Goal: Transaction & Acquisition: Book appointment/travel/reservation

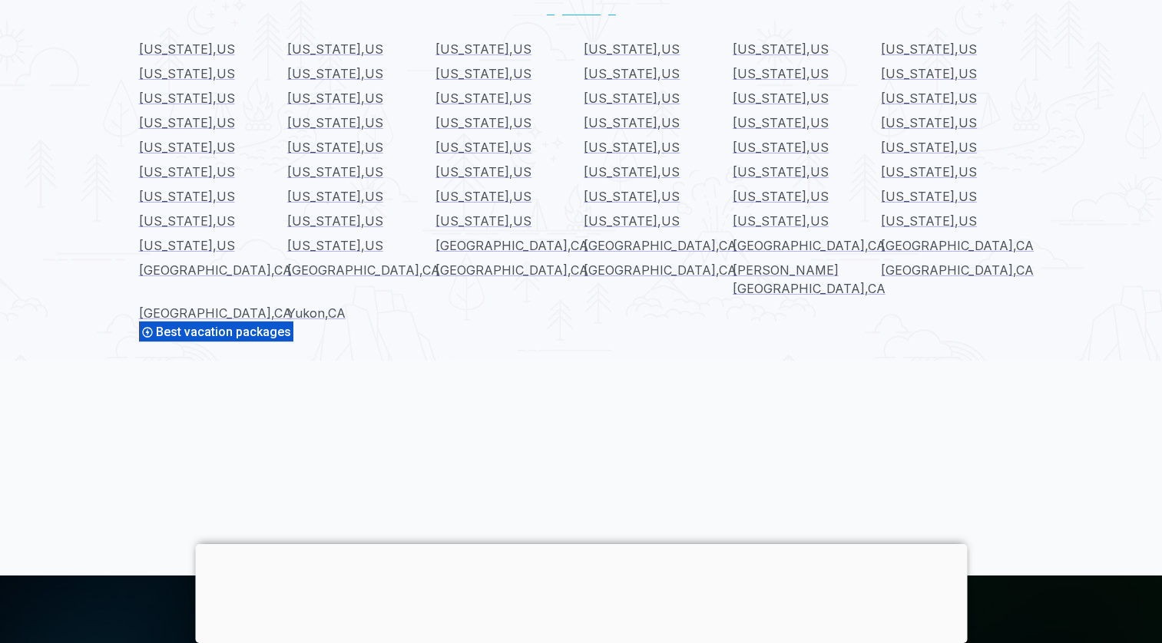
scroll to position [1469, 0]
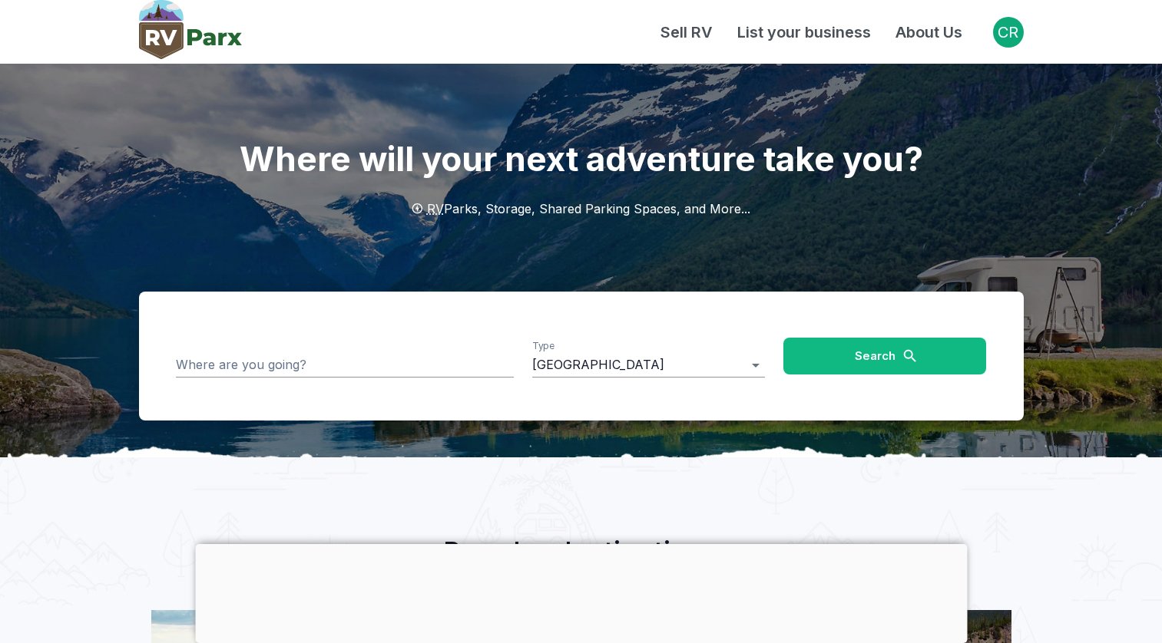
click at [123, 123] on div "Where will your next adventure take you? RV Parks, Storage, Shared Parking Spac…" at bounding box center [581, 261] width 921 height 394
drag, startPoint x: 198, startPoint y: 161, endPoint x: 567, endPoint y: 223, distance: 373.6
click at [569, 225] on div "Where will your next adventure take you? RV Parks, Storage, Shared Parking Spac…" at bounding box center [581, 261] width 921 height 394
click at [357, 180] on h1 "Where will your next adventure take you?" at bounding box center [581, 122] width 884 height 117
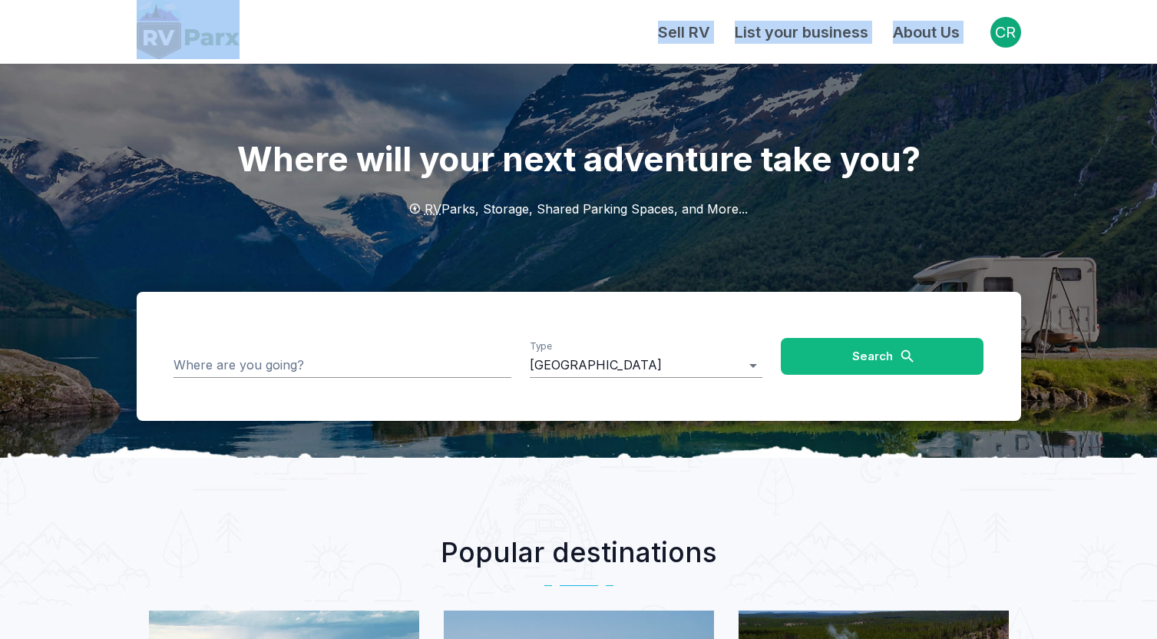
drag, startPoint x: 66, startPoint y: 40, endPoint x: 291, endPoint y: 127, distance: 241.1
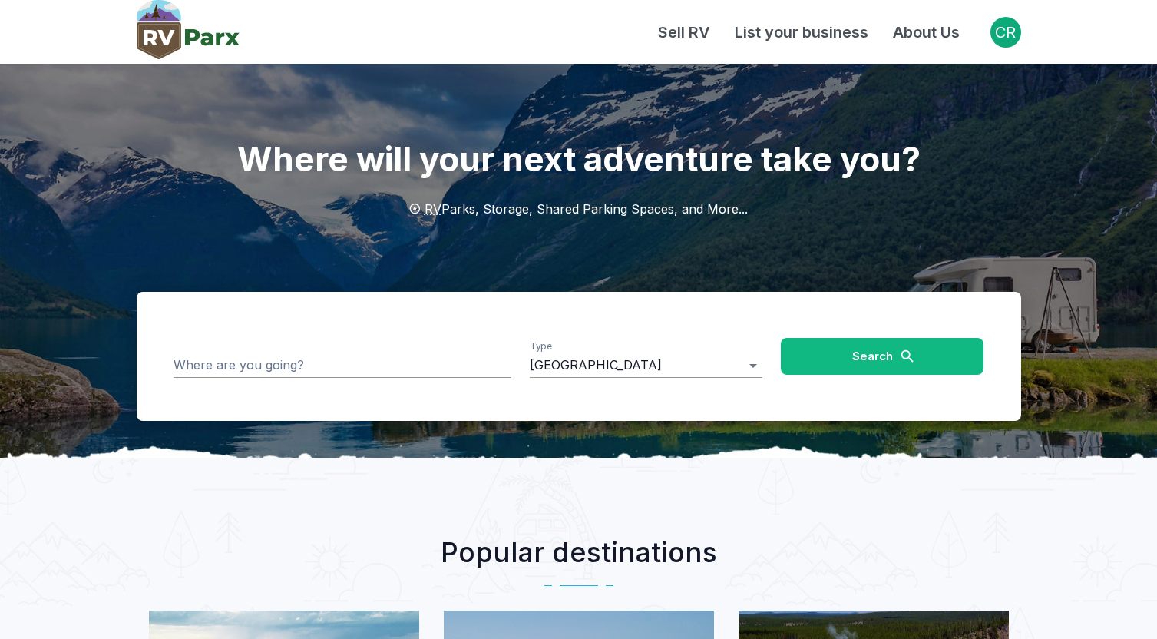
click at [202, 114] on h1 "Where will your next adventure take you?" at bounding box center [579, 122] width 884 height 117
drag, startPoint x: 207, startPoint y: 150, endPoint x: 835, endPoint y: 202, distance: 630.2
click at [835, 202] on div "Where will your next adventure take you? RV Parks, Storage, Shared Parking Spac…" at bounding box center [578, 261] width 921 height 394
click at [200, 161] on h1 "Where will your next adventure take you?" at bounding box center [579, 122] width 884 height 117
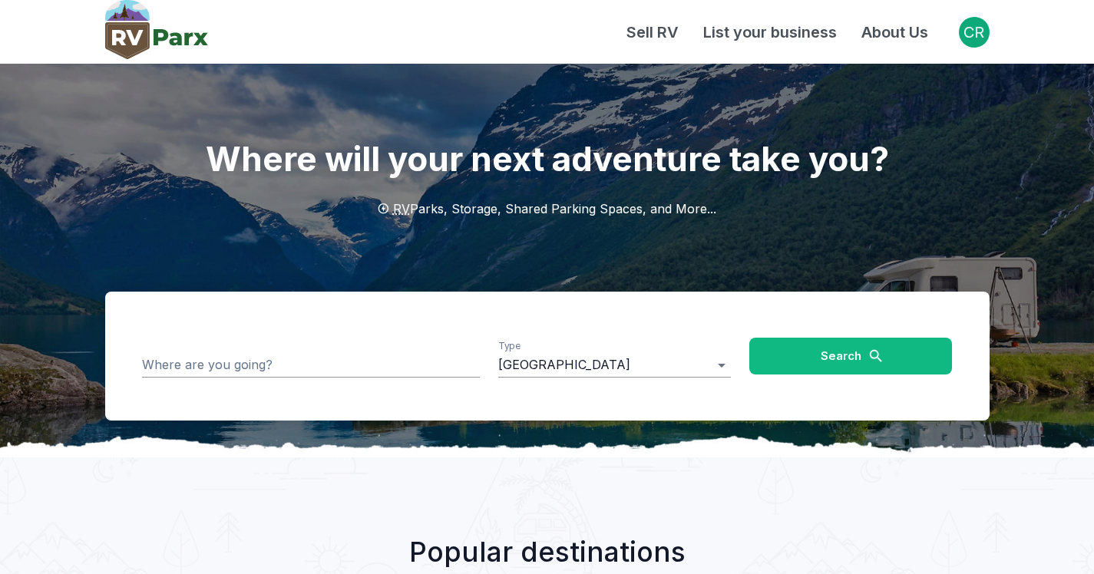
click at [535, 28] on div "Sell RV List your business About Us" at bounding box center [583, 32] width 751 height 23
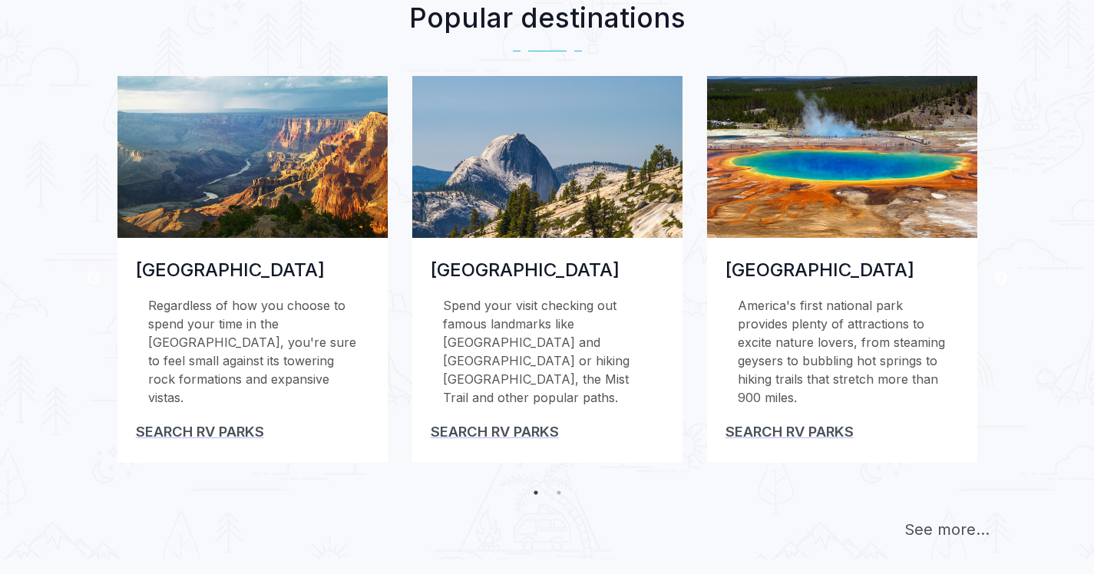
scroll to position [536, 0]
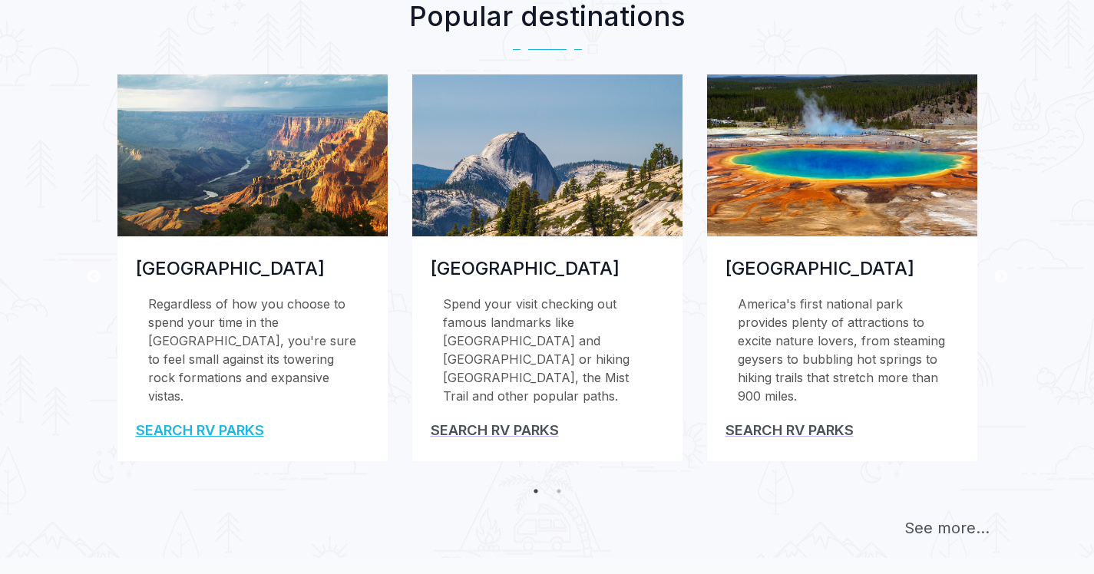
click at [213, 438] on link "Search RV Parks" at bounding box center [200, 430] width 128 height 17
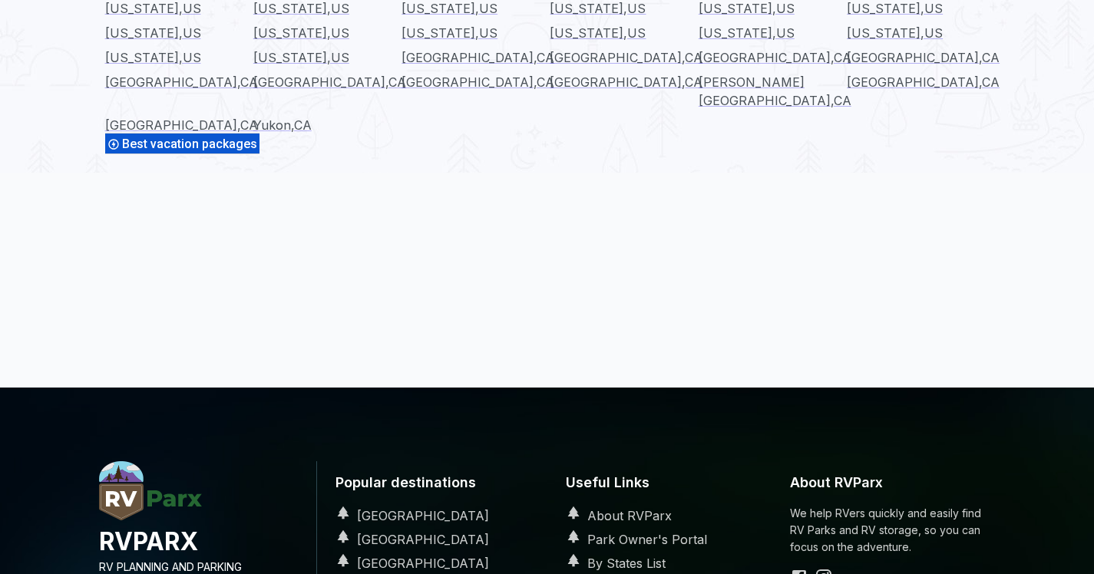
scroll to position [2204, 0]
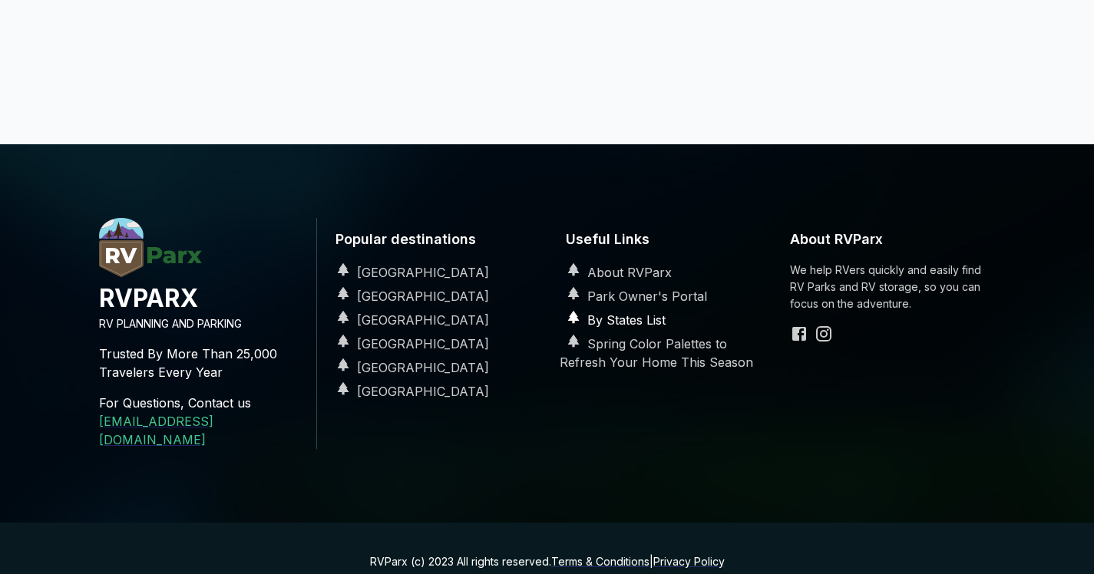
click at [646, 312] on link "By States List" at bounding box center [613, 319] width 106 height 15
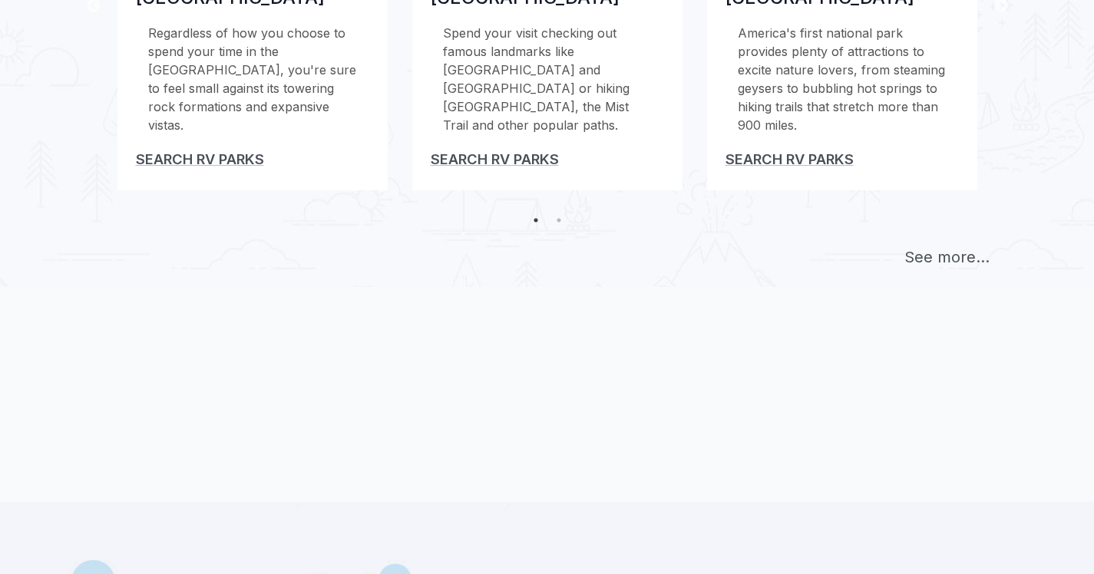
scroll to position [506, 0]
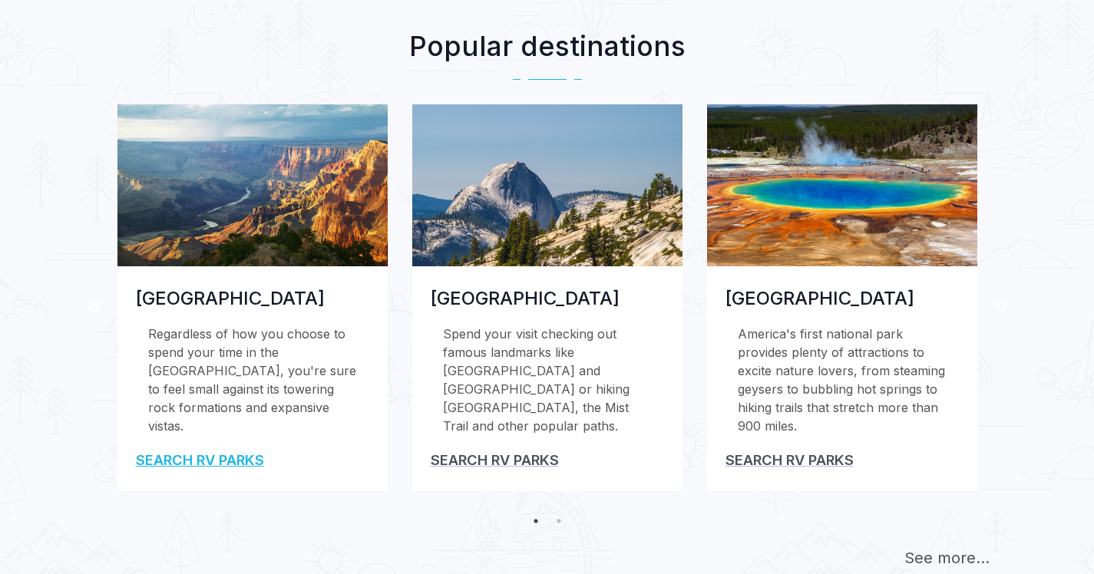
click at [207, 468] on link "Search RV Parks" at bounding box center [200, 459] width 128 height 17
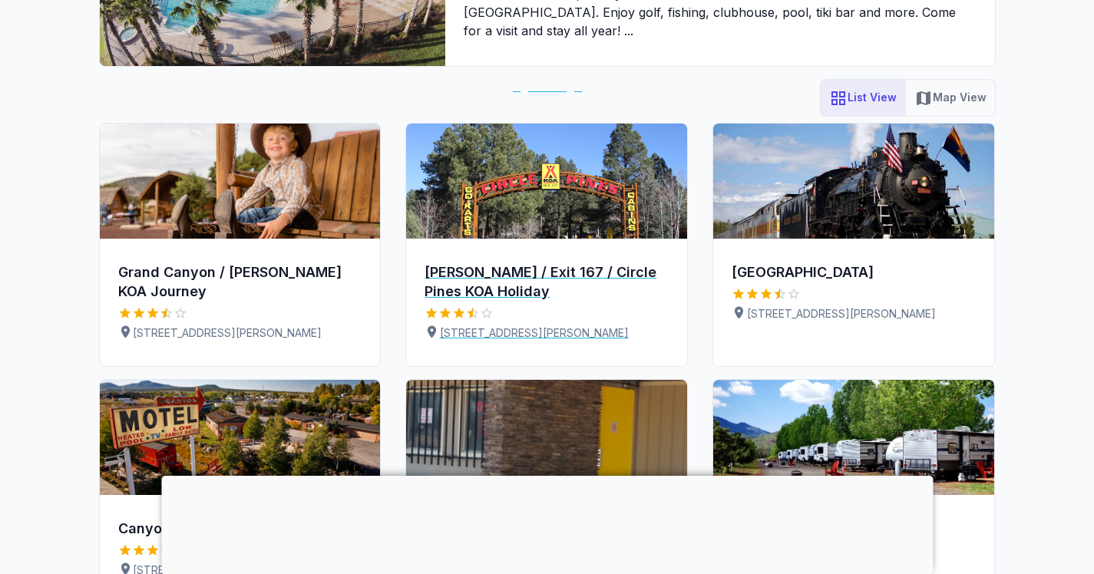
scroll to position [534, 0]
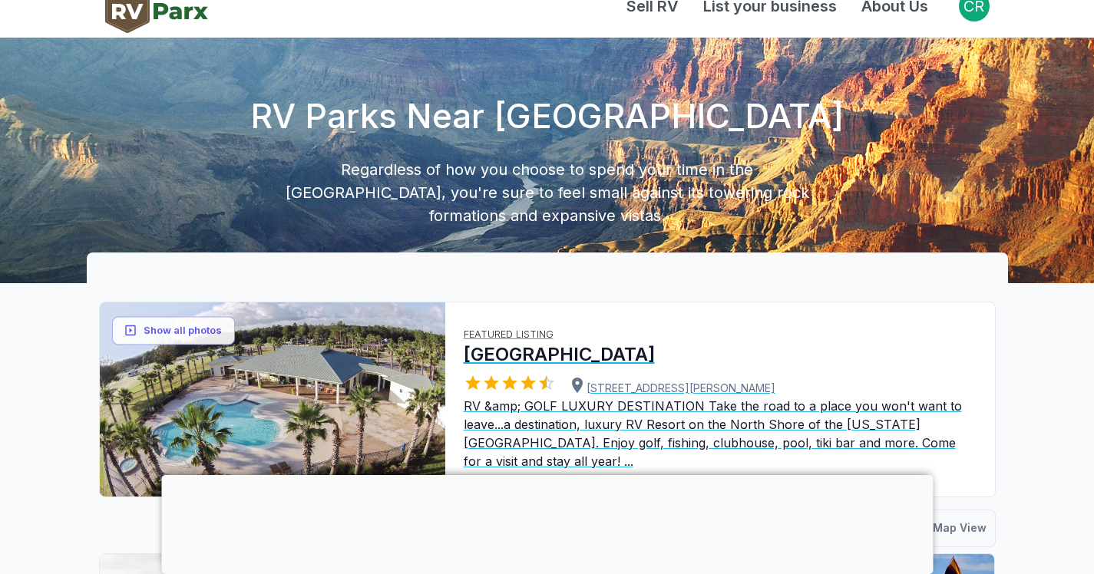
scroll to position [58, 0]
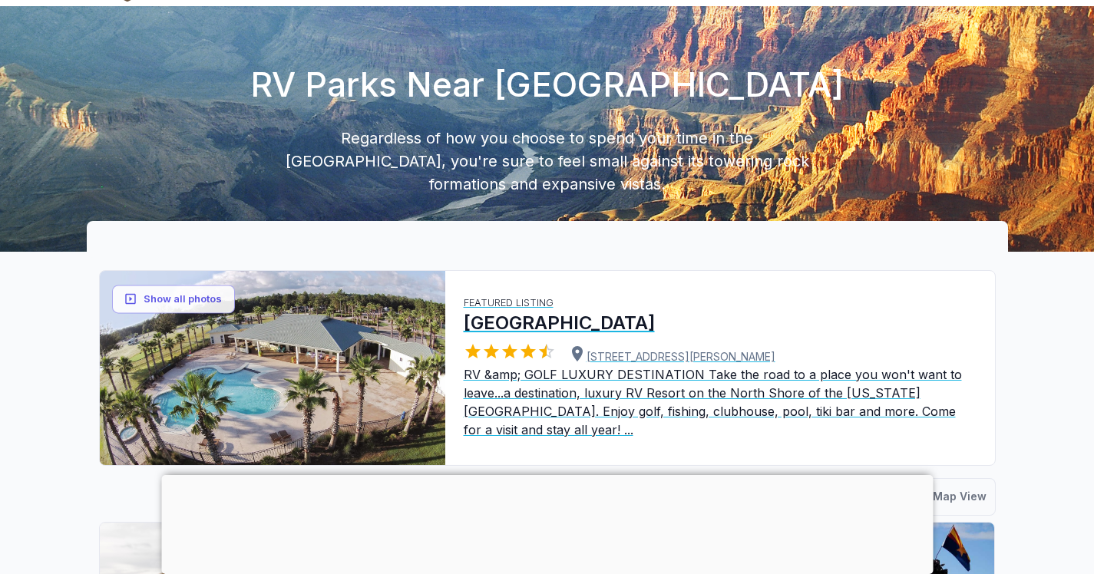
click at [309, 339] on img at bounding box center [273, 368] width 346 height 194
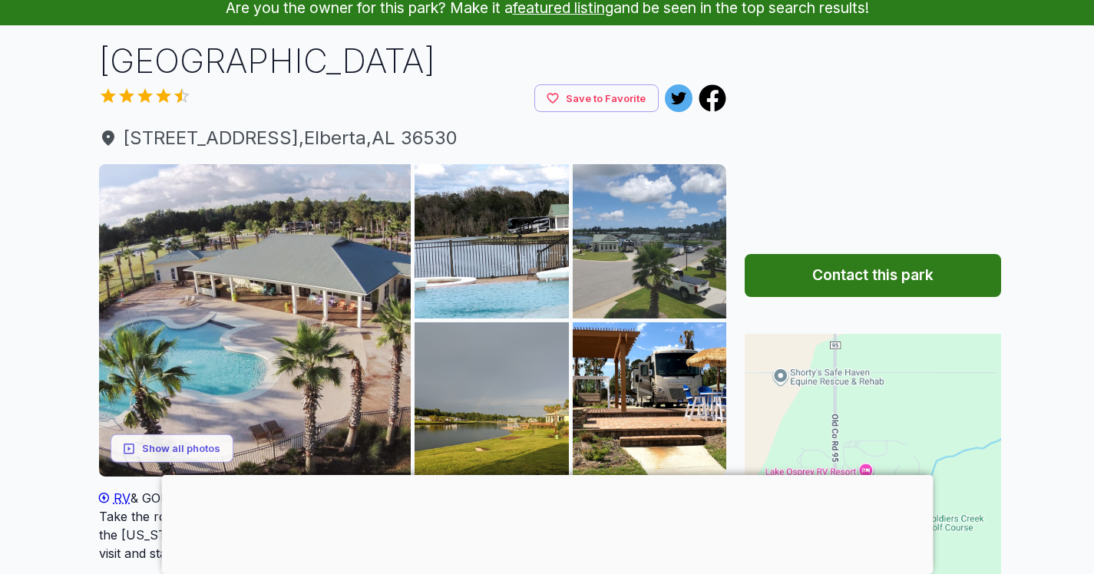
scroll to position [72, 0]
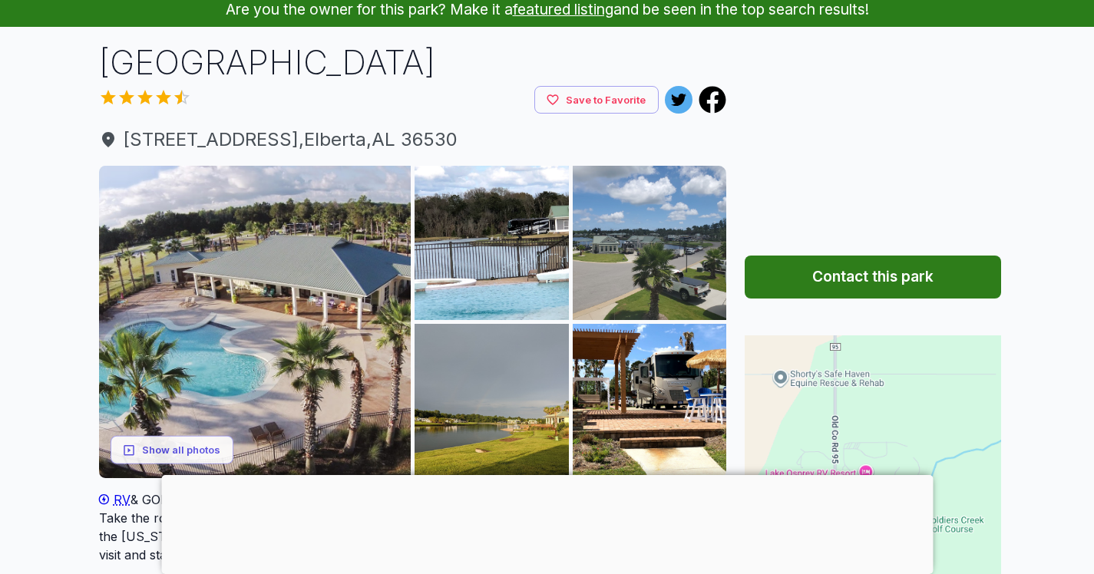
click at [844, 279] on button "Contact this park" at bounding box center [873, 277] width 256 height 43
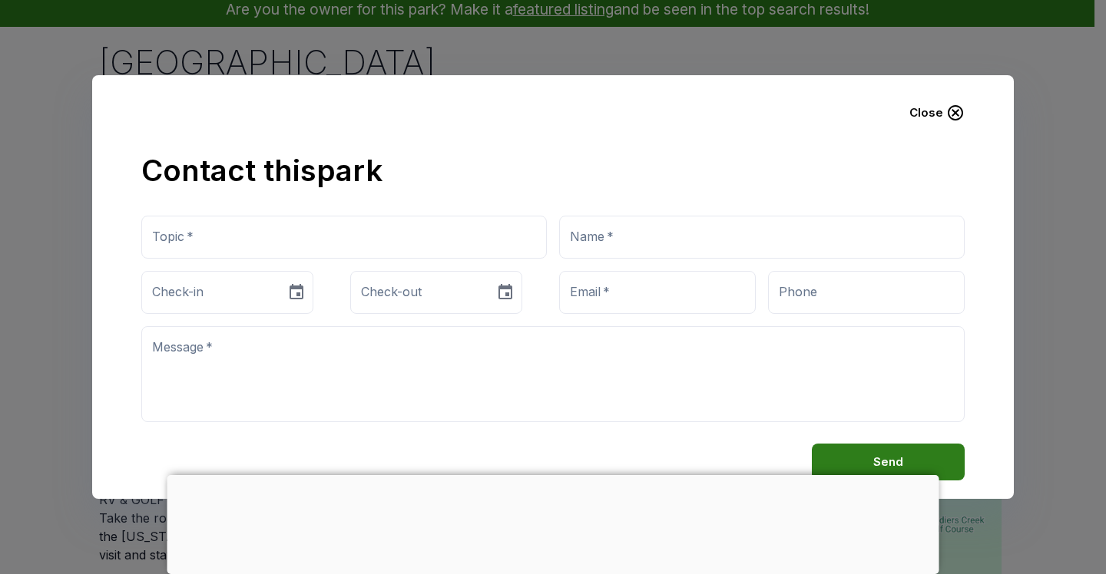
click at [954, 116] on icon "button" at bounding box center [955, 113] width 18 height 18
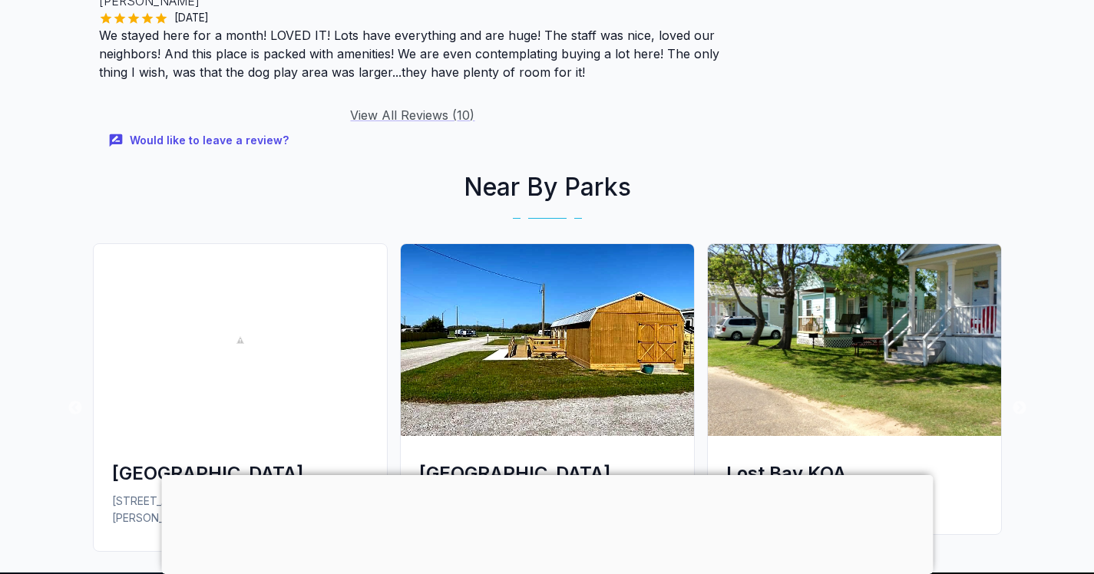
scroll to position [2138, 0]
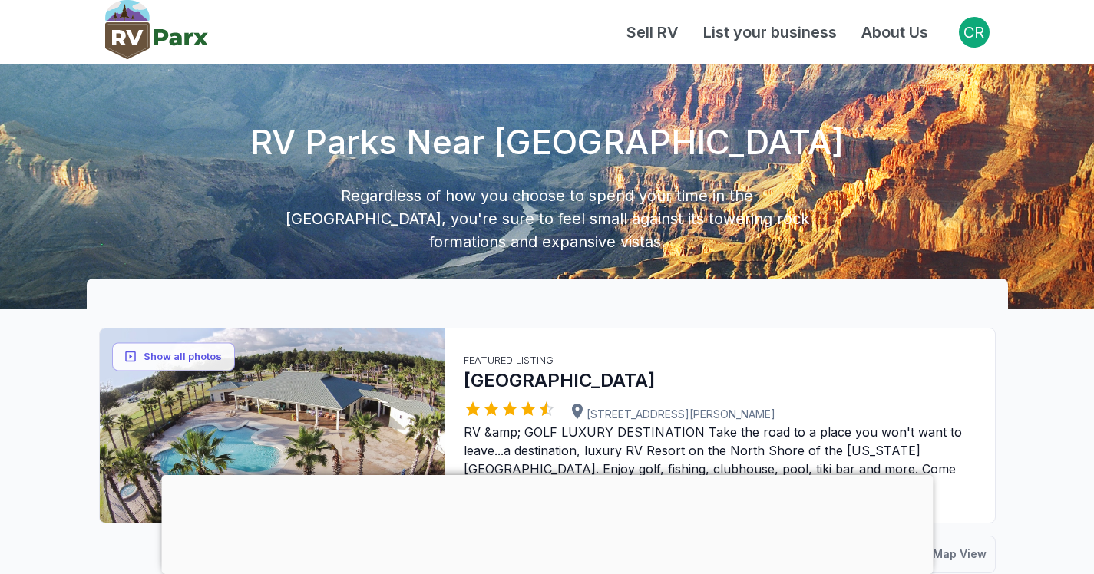
click at [177, 38] on img at bounding box center [156, 29] width 103 height 59
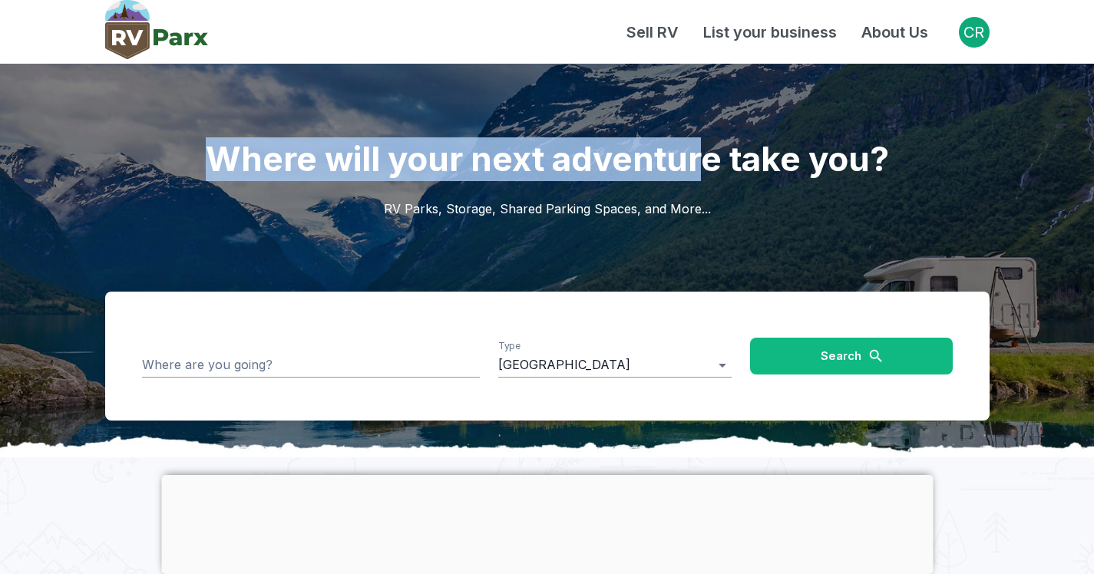
drag, startPoint x: 198, startPoint y: 141, endPoint x: 706, endPoint y: 170, distance: 508.3
click at [706, 170] on h1 "Where will your next adventure take you?" at bounding box center [547, 122] width 884 height 117
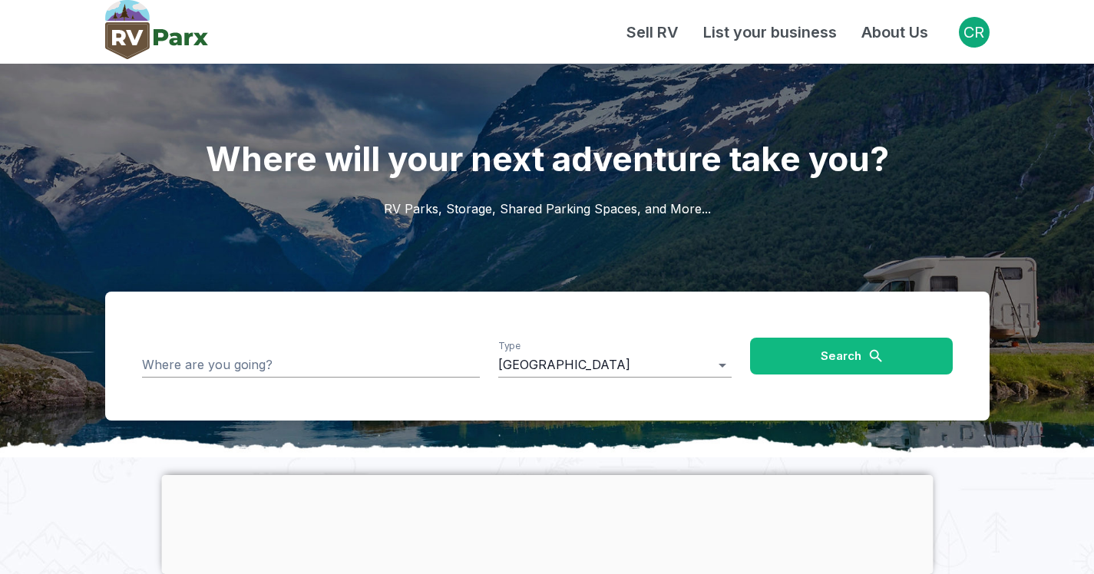
click at [646, 195] on h2 "RV Parks, Storage, Shared Parking Spaces, and More..." at bounding box center [547, 236] width 884 height 111
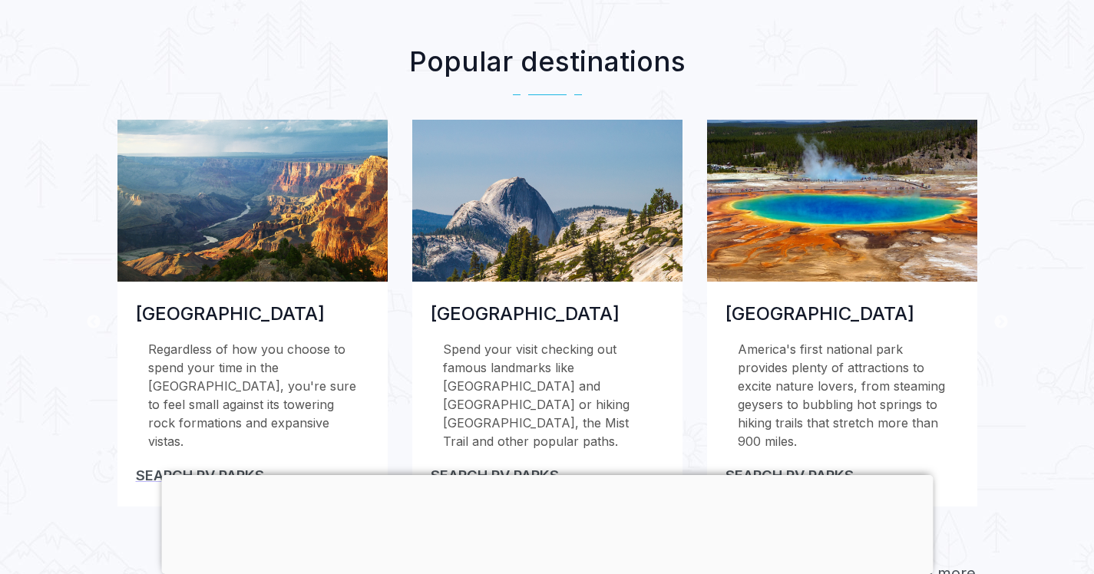
scroll to position [560, 0]
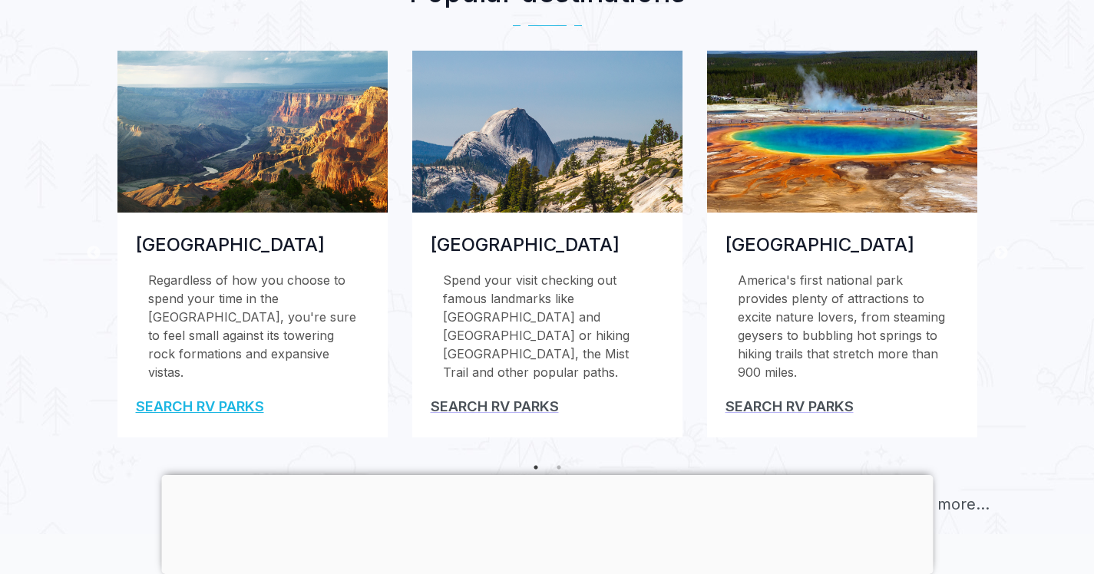
click at [210, 413] on link "Search RV Parks" at bounding box center [200, 406] width 128 height 17
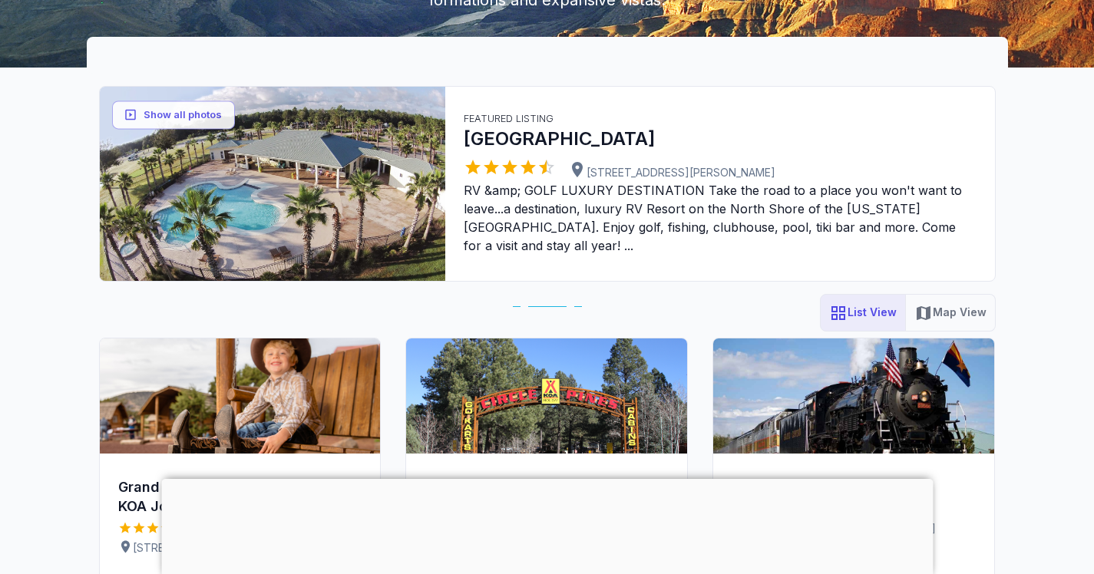
scroll to position [369, 0]
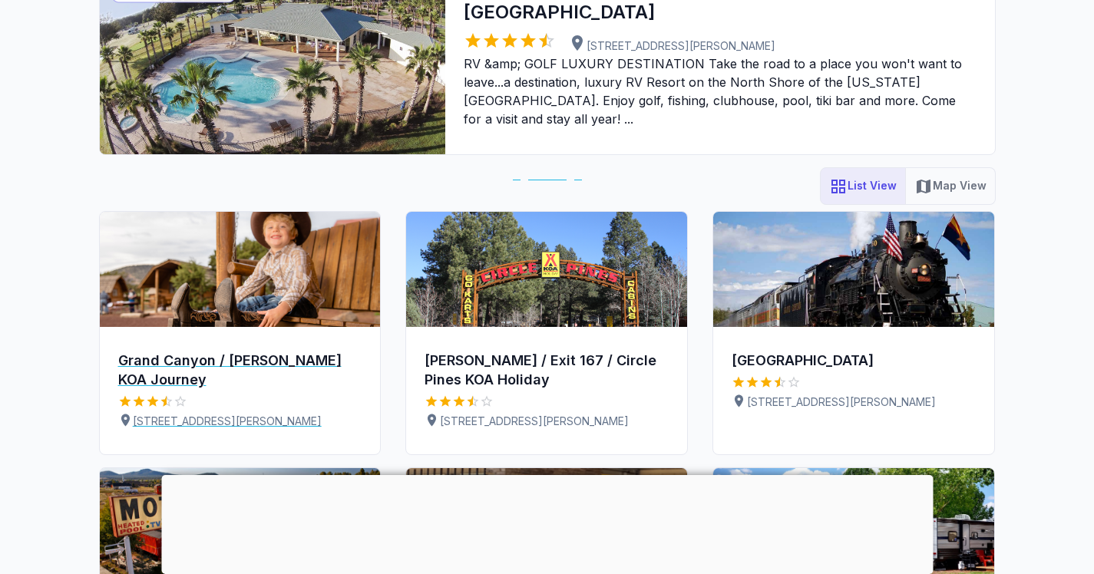
click at [249, 299] on img at bounding box center [240, 269] width 281 height 115
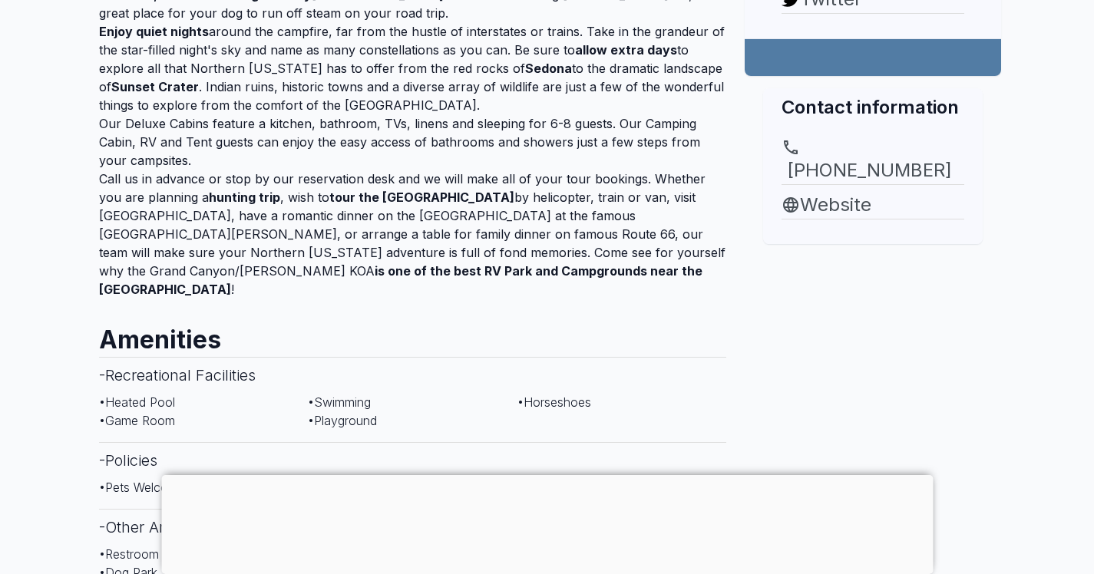
scroll to position [679, 0]
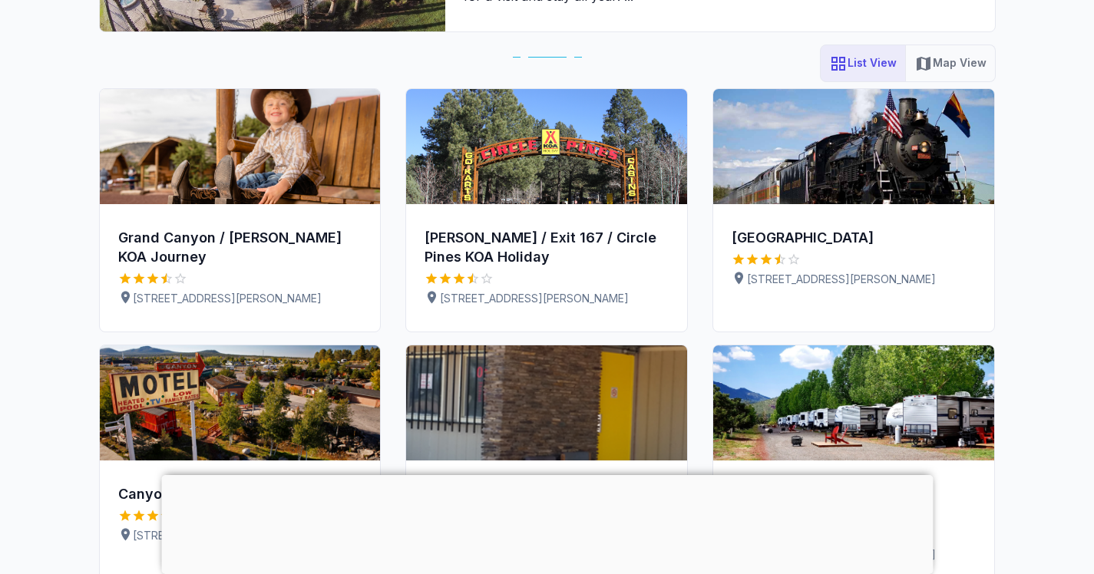
scroll to position [679, 0]
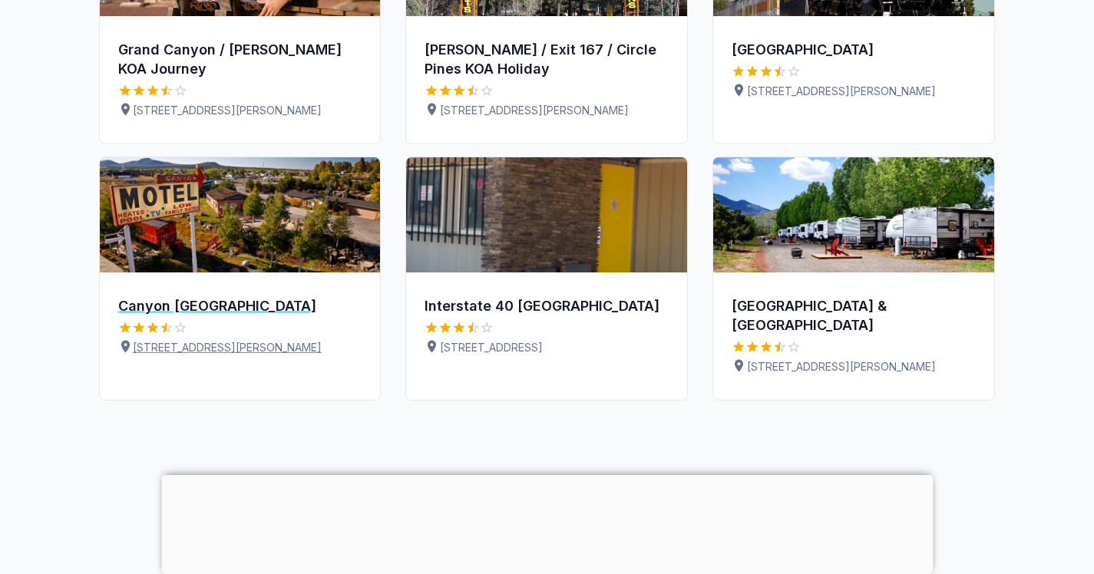
click at [266, 232] on img at bounding box center [240, 214] width 281 height 115
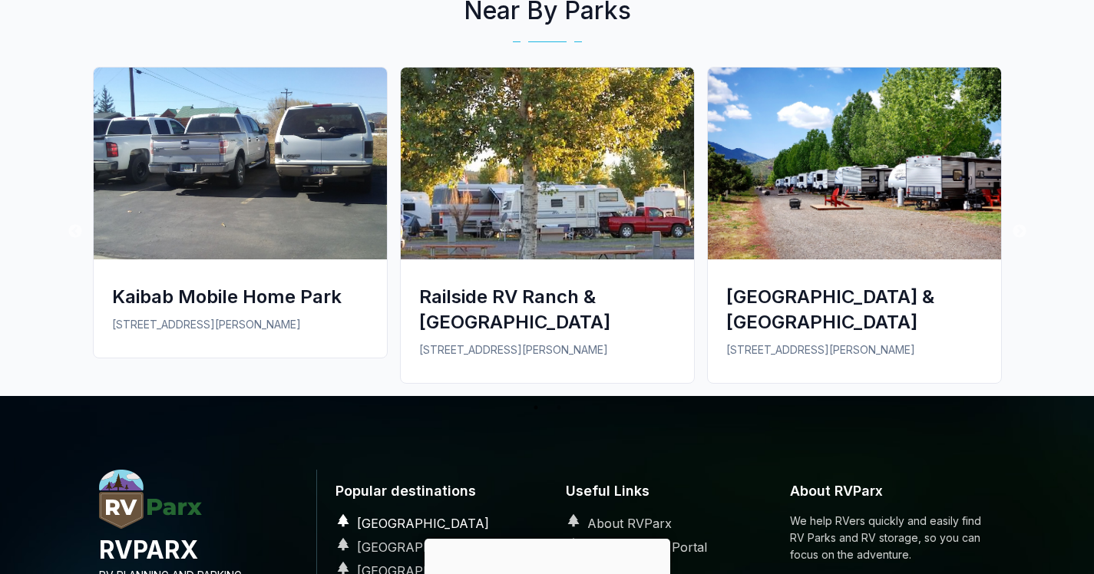
scroll to position [3211, 0]
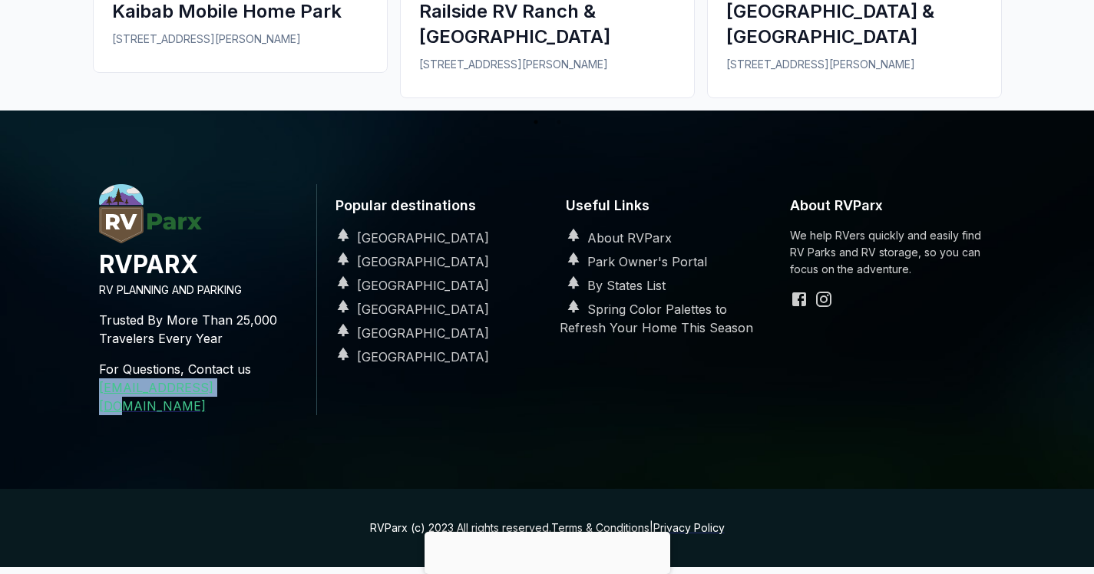
drag, startPoint x: 88, startPoint y: 350, endPoint x: 224, endPoint y: 365, distance: 137.5
click at [224, 365] on div "RVPARX RV PLANNING AND PARKING Trusted By More Than 25,000 Travelers Every Year…" at bounding box center [547, 300] width 921 height 379
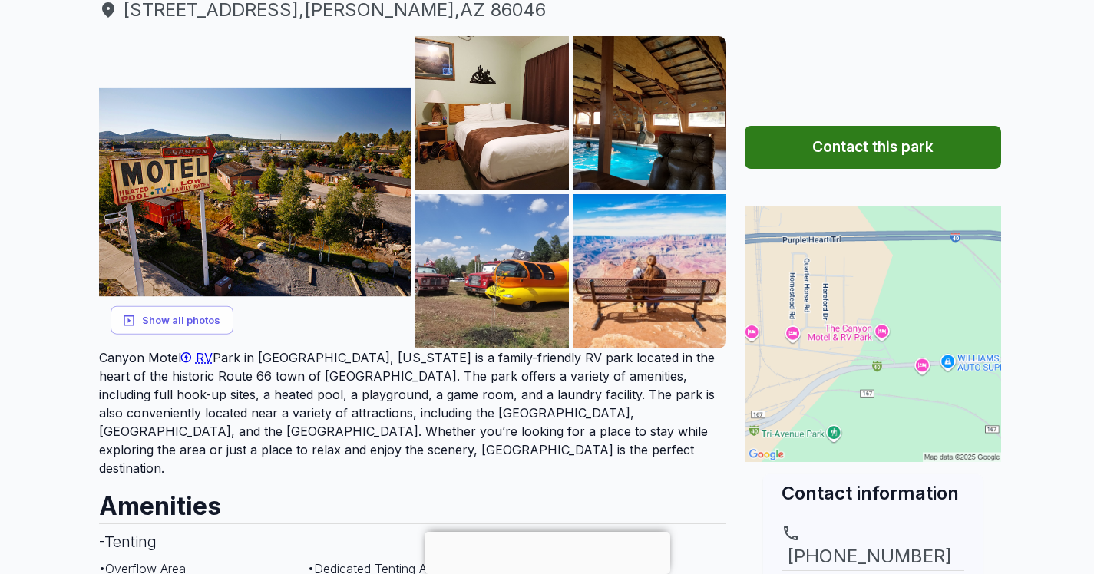
scroll to position [0, 0]
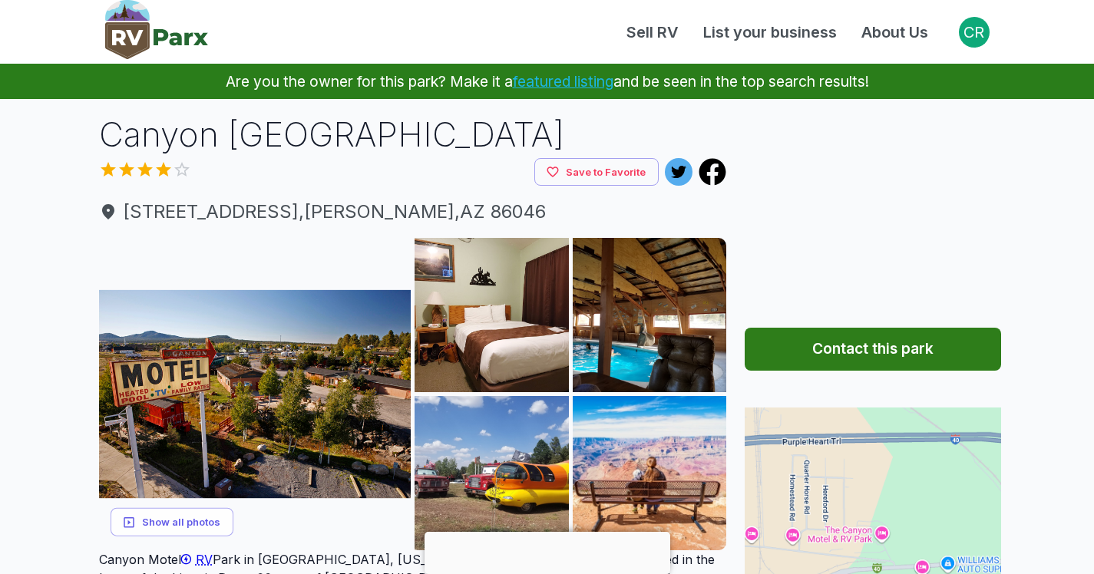
click at [537, 85] on link "featured listing" at bounding box center [563, 81] width 101 height 18
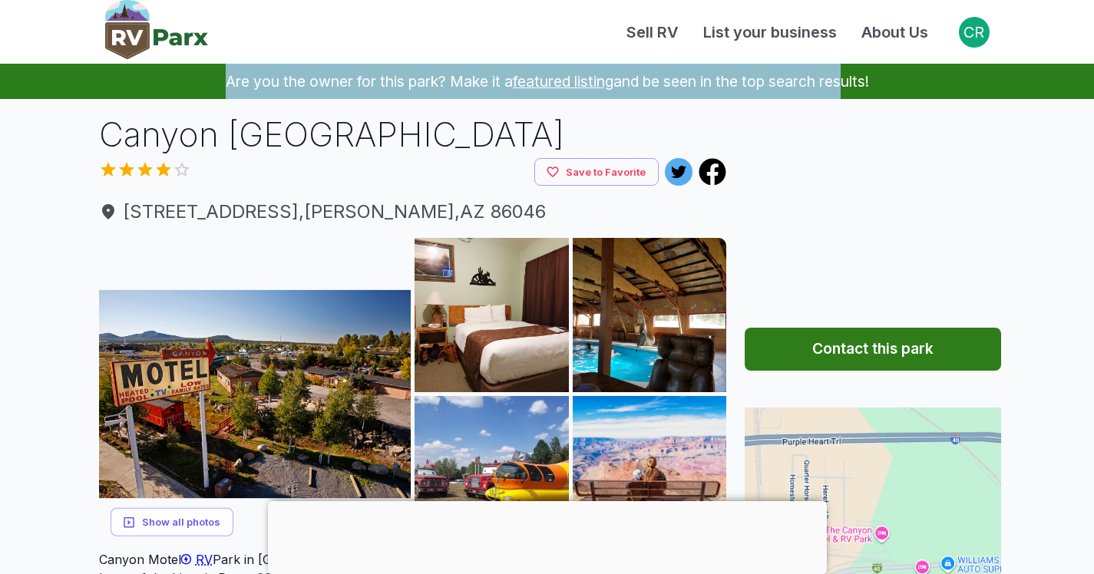
drag, startPoint x: 205, startPoint y: 83, endPoint x: 843, endPoint y: 83, distance: 638.0
click at [841, 84] on p "Are you the owner for this park? Make it a featured listing and be seen in the …" at bounding box center [546, 81] width 1057 height 35
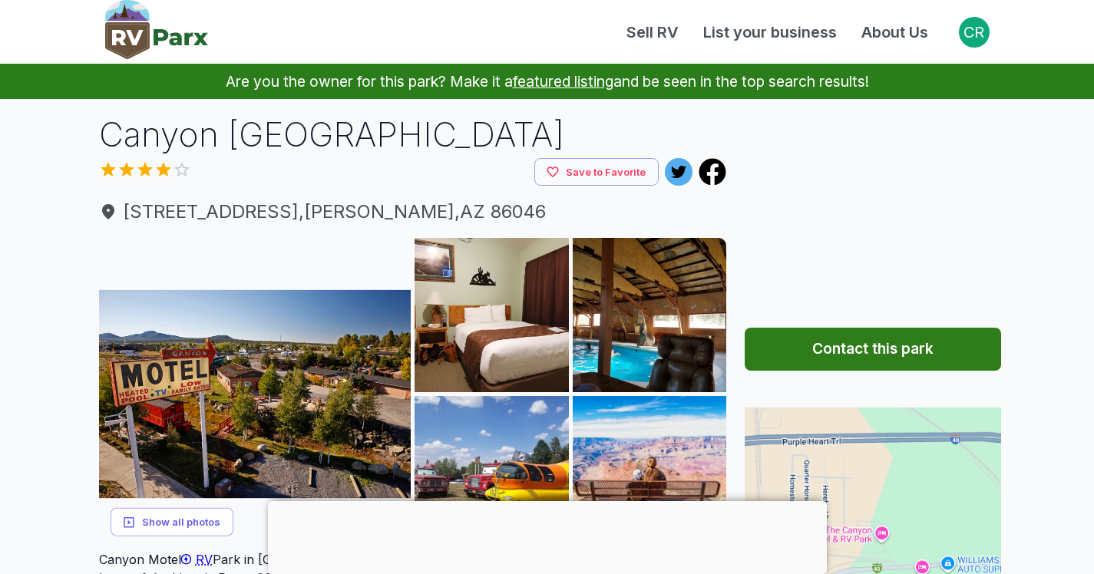
click at [850, 81] on p "Are you the owner for this park? Make it a featured listing and be seen in the …" at bounding box center [546, 81] width 1057 height 35
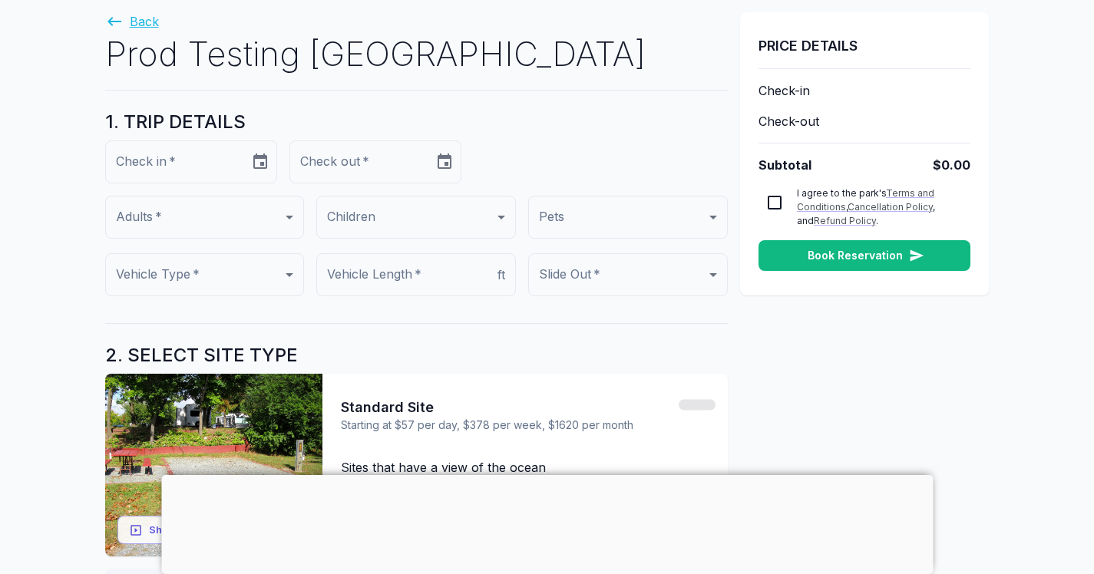
click at [138, 20] on link "Back" at bounding box center [132, 21] width 54 height 15
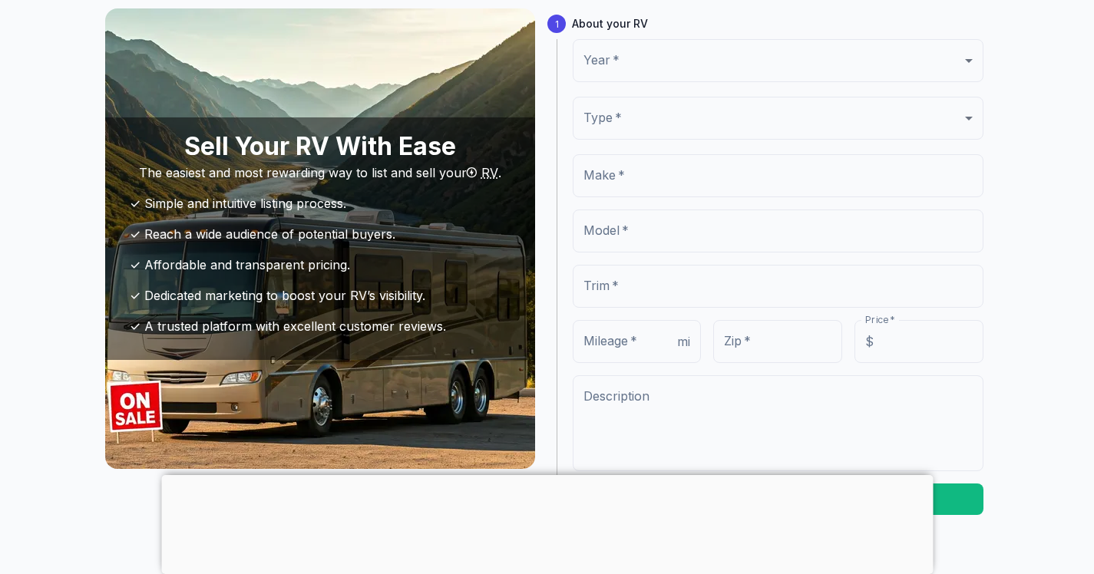
scroll to position [90, 0]
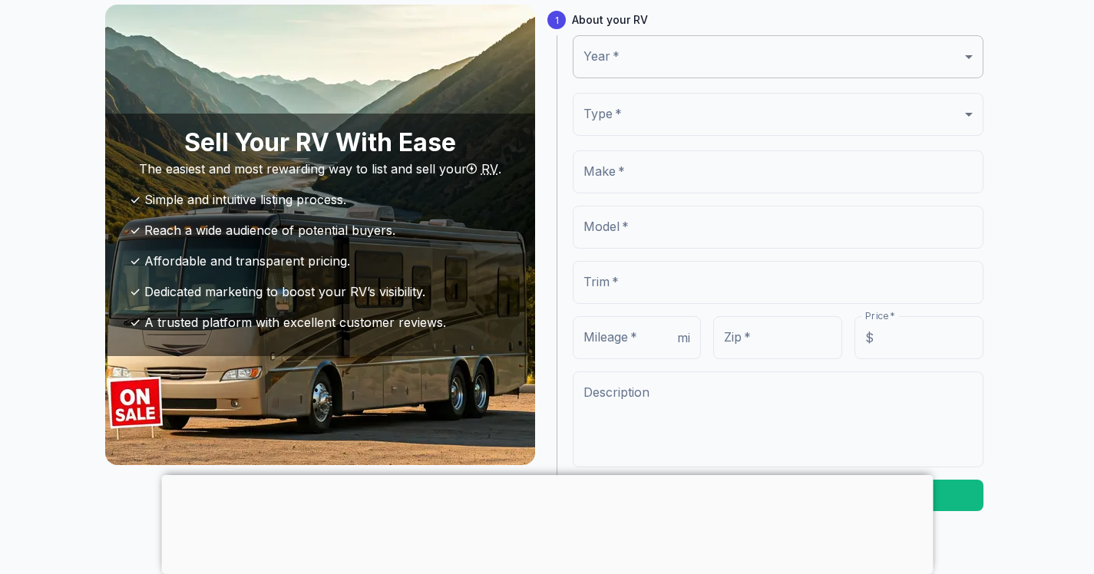
click at [681, 64] on body "Sell RV List your business About Us CR Sell Your RV With Ease The easiest and m…" at bounding box center [547, 562] width 1094 height 1304
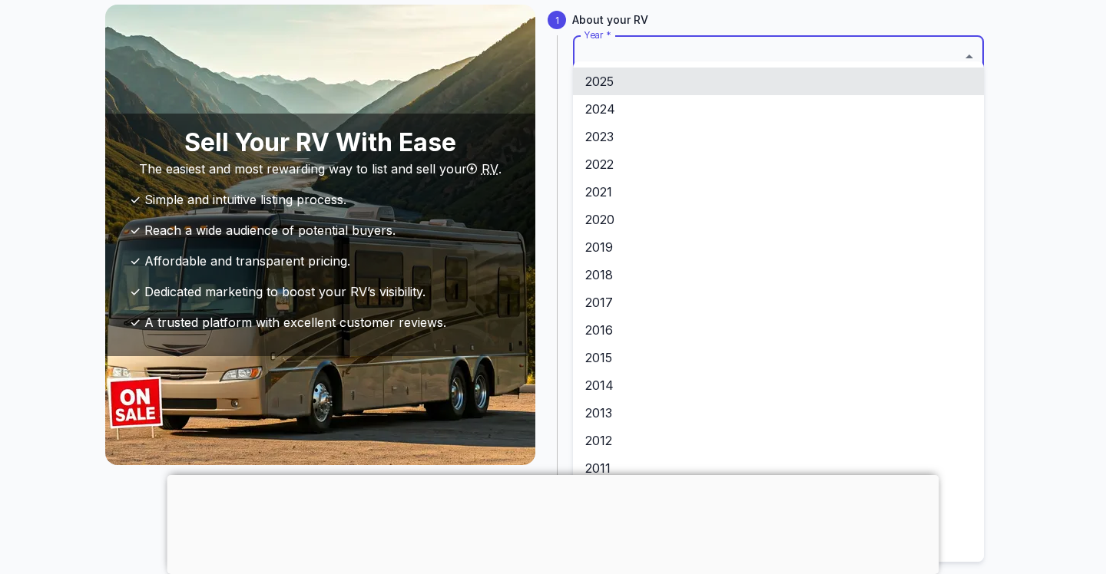
click at [704, 201] on li "2021" at bounding box center [778, 192] width 411 height 28
type input "****"
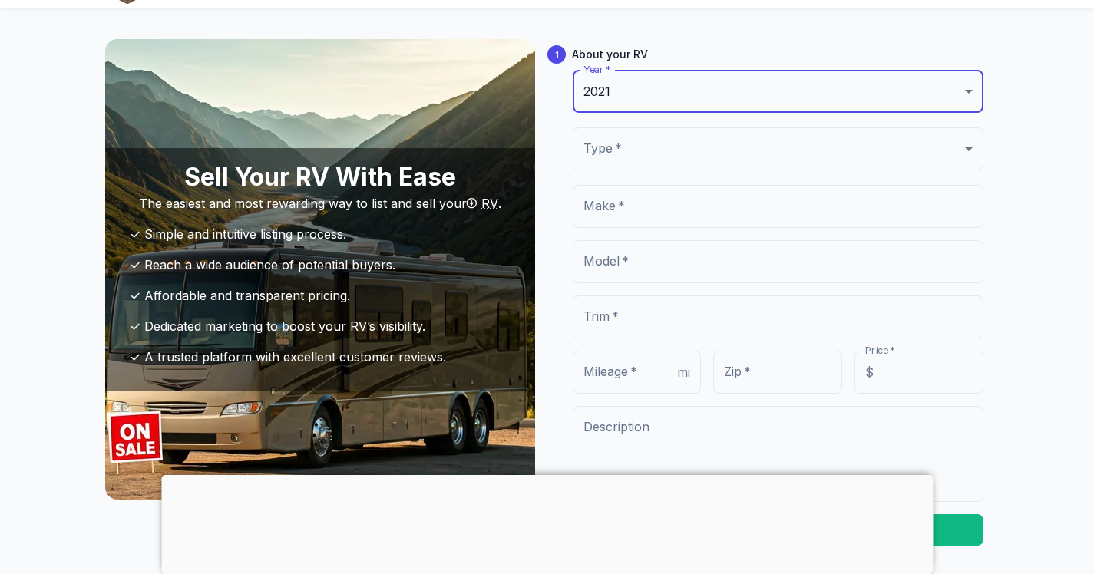
scroll to position [0, 0]
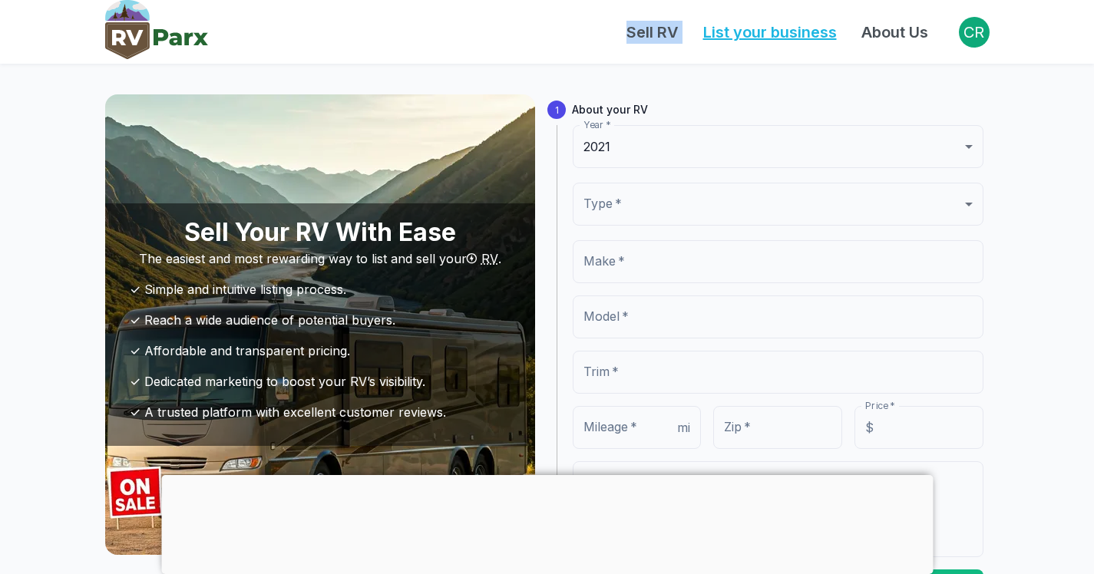
drag, startPoint x: 579, startPoint y: 30, endPoint x: 692, endPoint y: 31, distance: 112.9
click at [692, 31] on div "Sell RV List your business About Us" at bounding box center [583, 32] width 751 height 23
click at [563, 38] on div "Sell RV List your business About Us" at bounding box center [583, 32] width 751 height 23
drag, startPoint x: 591, startPoint y: 37, endPoint x: 679, endPoint y: 32, distance: 87.6
click at [679, 32] on div "Sell RV List your business About Us" at bounding box center [583, 32] width 751 height 23
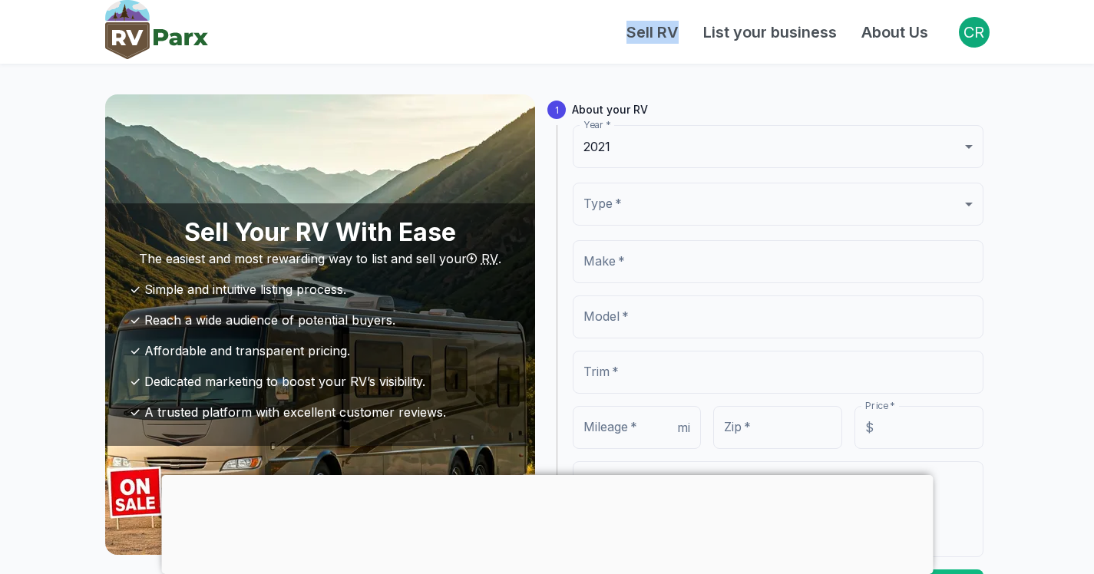
click at [536, 42] on div "Sell RV List your business About Us" at bounding box center [583, 32] width 751 height 23
click at [967, 35] on div "CR" at bounding box center [974, 32] width 31 height 31
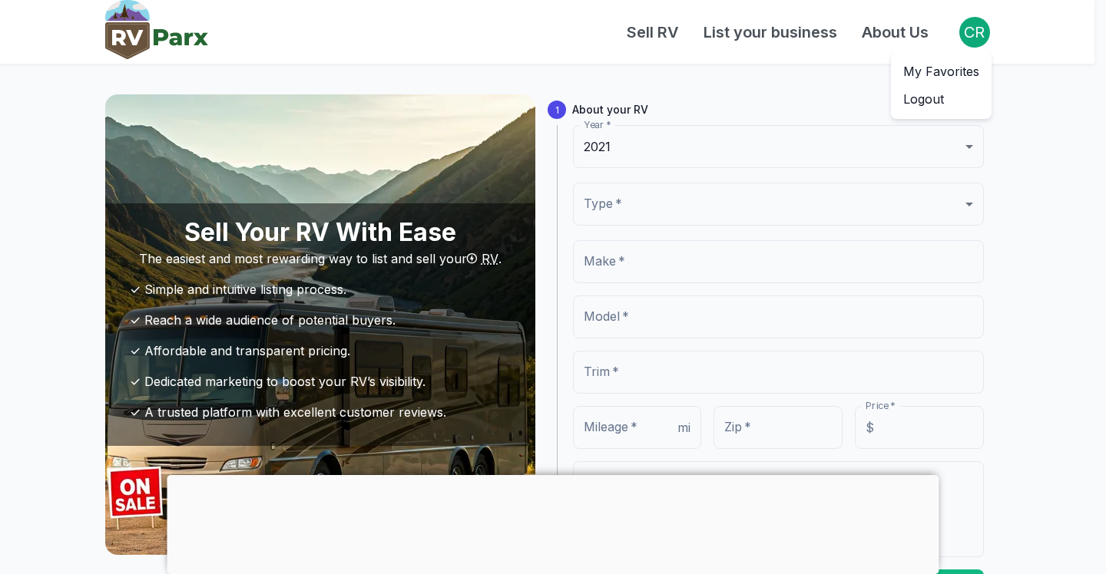
click at [941, 72] on p "My Favorites" at bounding box center [941, 71] width 76 height 18
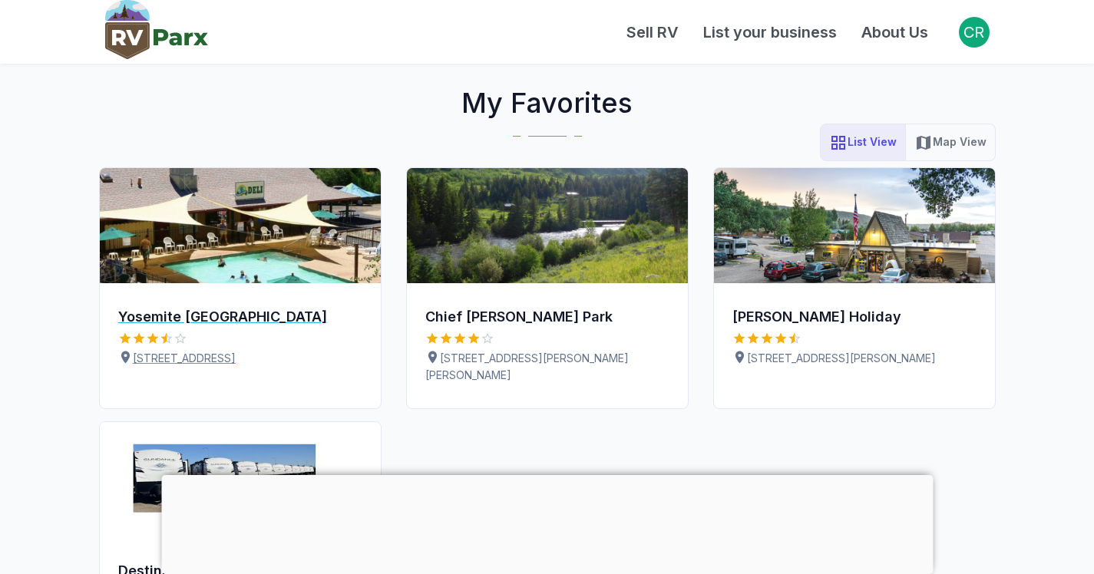
click at [305, 234] on img at bounding box center [240, 225] width 281 height 115
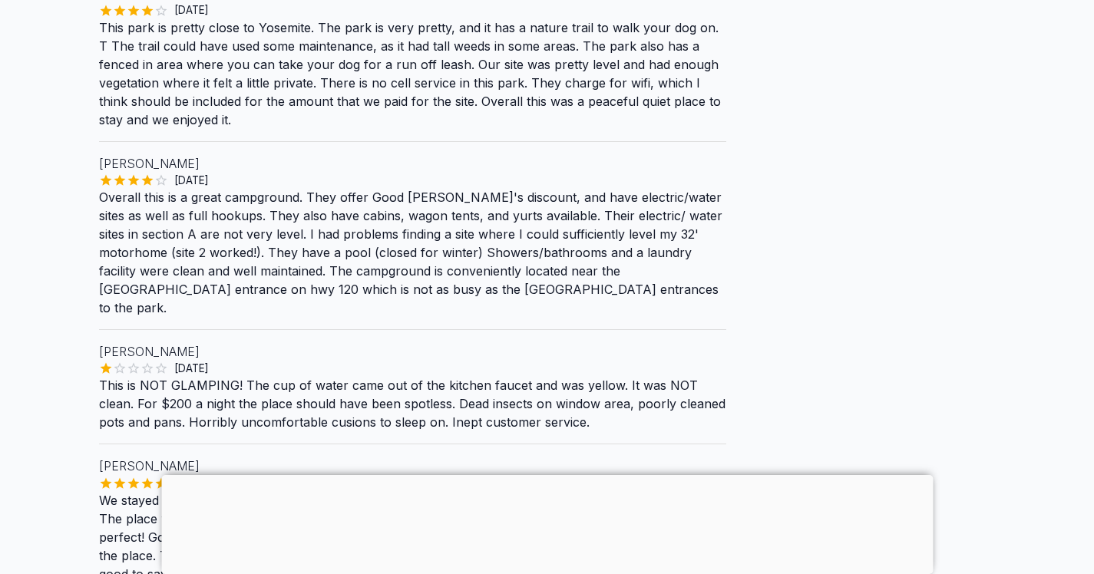
scroll to position [2740, 0]
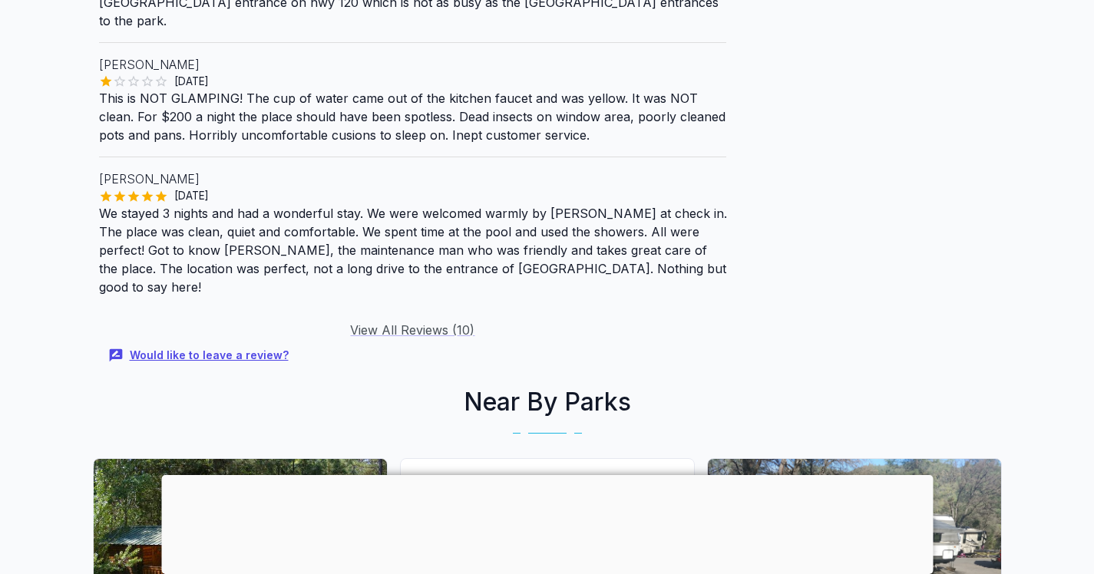
click at [236, 339] on button "Would like to leave a review?" at bounding box center [200, 355] width 202 height 33
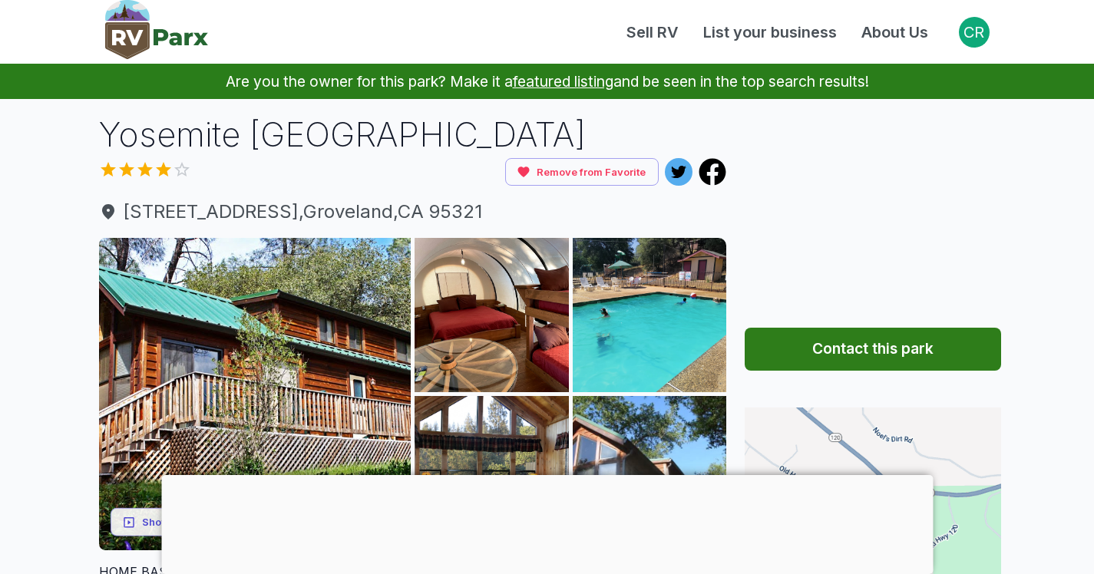
click at [842, 354] on button "Contact this park" at bounding box center [873, 349] width 256 height 43
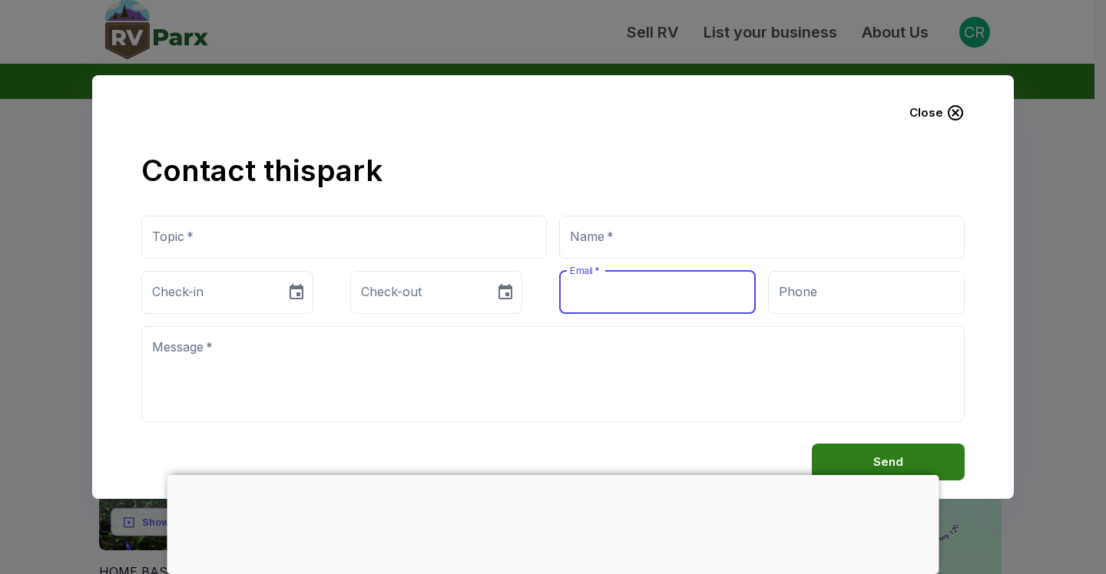
click at [647, 302] on input "Email   *" at bounding box center [657, 292] width 197 height 43
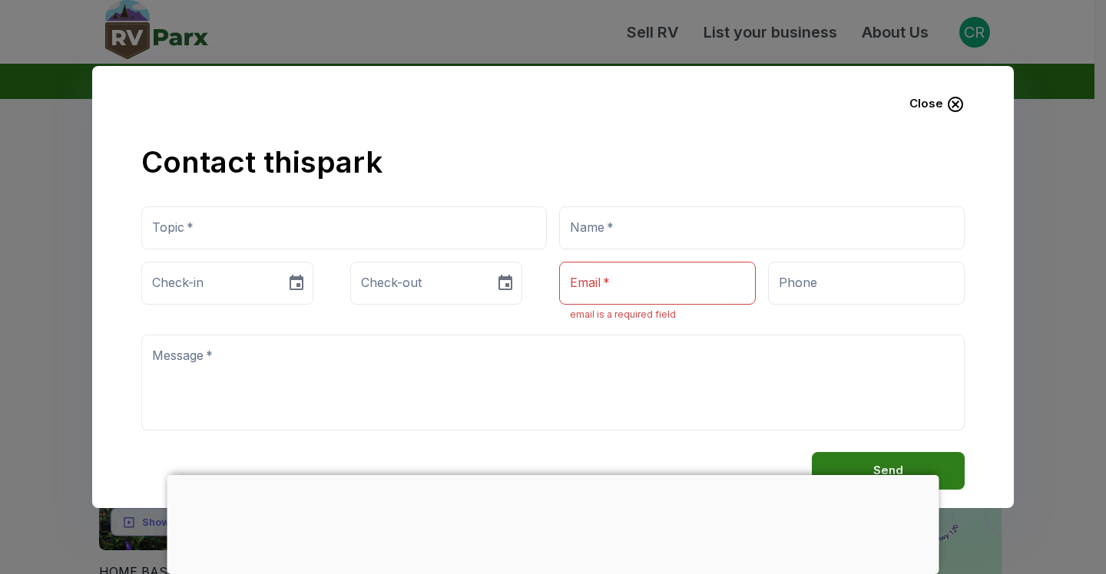
click at [956, 117] on button "Close" at bounding box center [937, 103] width 80 height 38
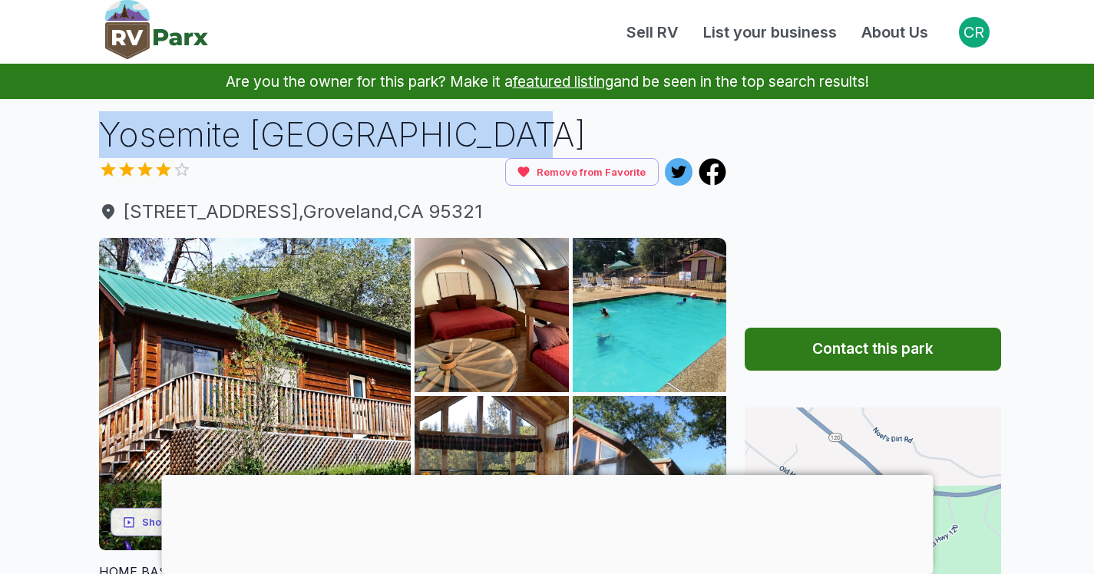
drag, startPoint x: 111, startPoint y: 127, endPoint x: 503, endPoint y: 127, distance: 392.3
click at [467, 134] on h1 "Yosemite Pines RV Resort" at bounding box center [413, 134] width 628 height 47
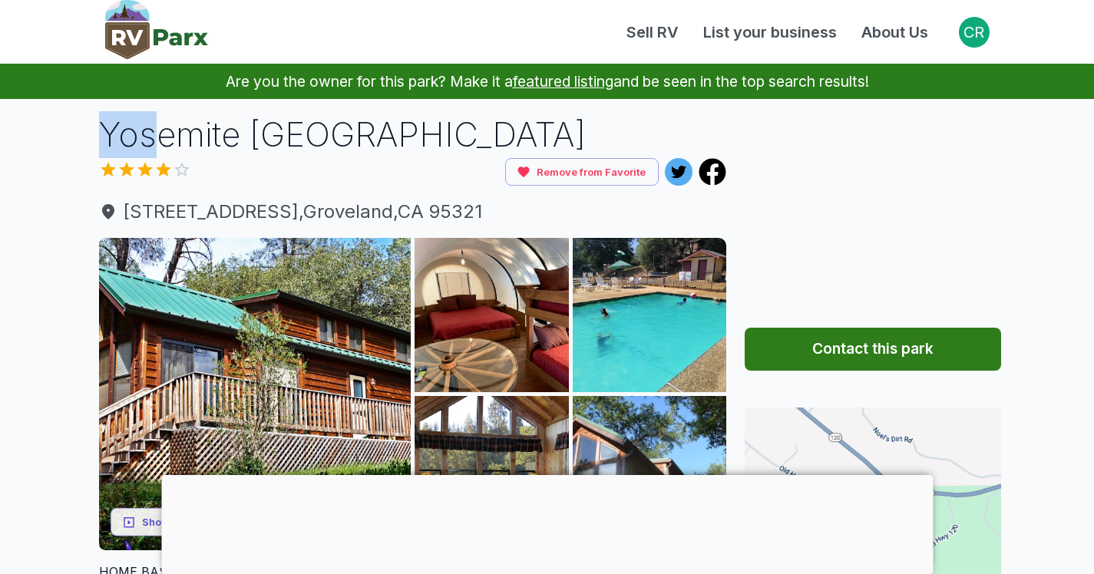
drag, startPoint x: 98, startPoint y: 141, endPoint x: 150, endPoint y: 141, distance: 53.0
click at [152, 141] on h1 "Yosemite Pines RV Resort" at bounding box center [413, 134] width 628 height 47
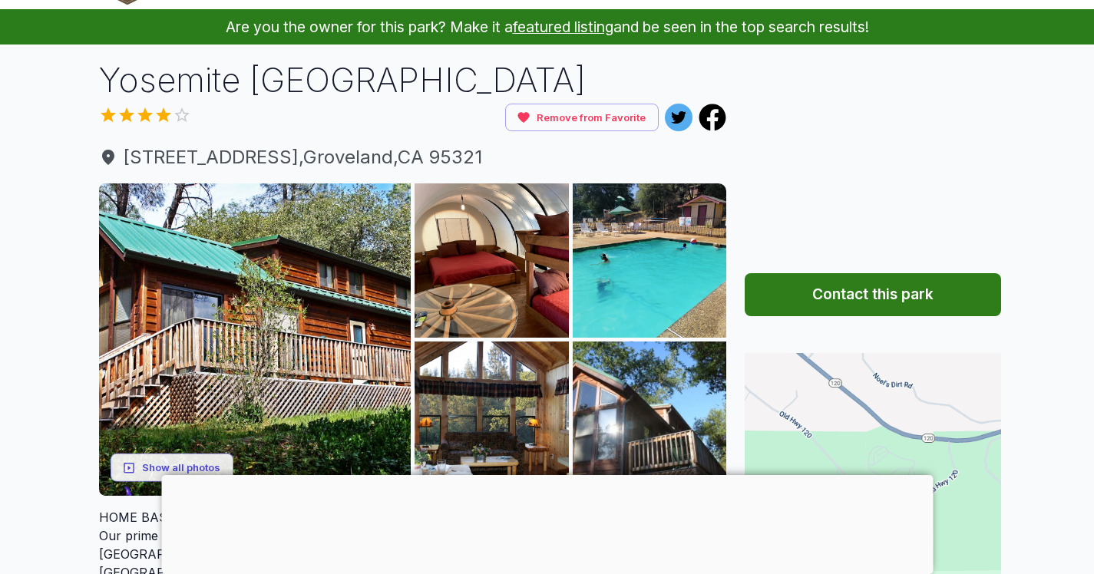
scroll to position [115, 0]
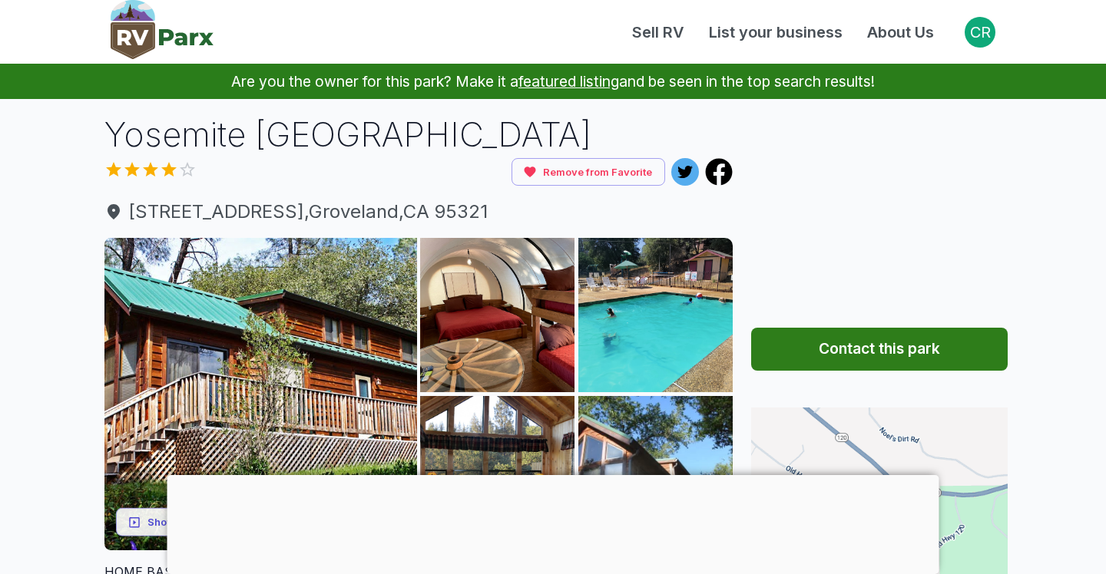
scroll to position [115, 0]
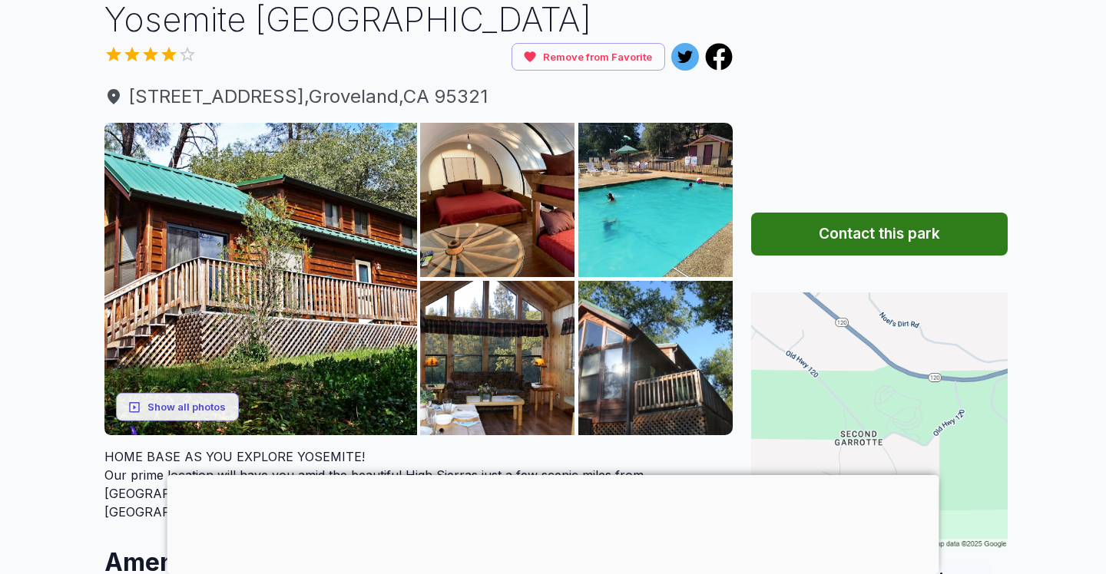
click at [285, 32] on h1 "Yosemite [GEOGRAPHIC_DATA]" at bounding box center [418, 19] width 628 height 47
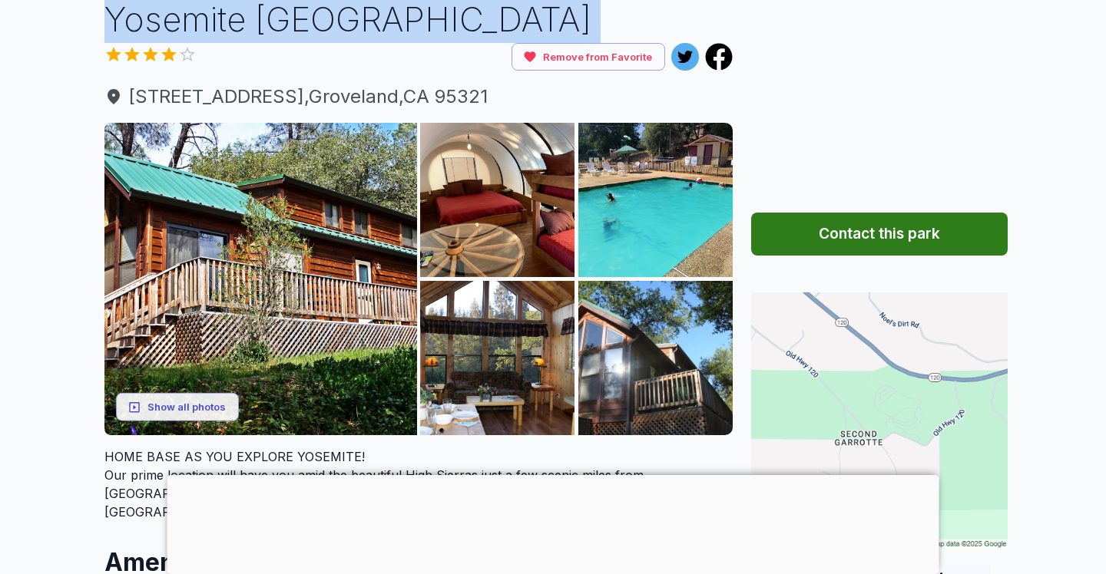
click at [285, 32] on h1 "Yosemite [GEOGRAPHIC_DATA]" at bounding box center [418, 19] width 628 height 47
click at [401, 28] on h1 "Yosemite [GEOGRAPHIC_DATA]" at bounding box center [418, 19] width 628 height 47
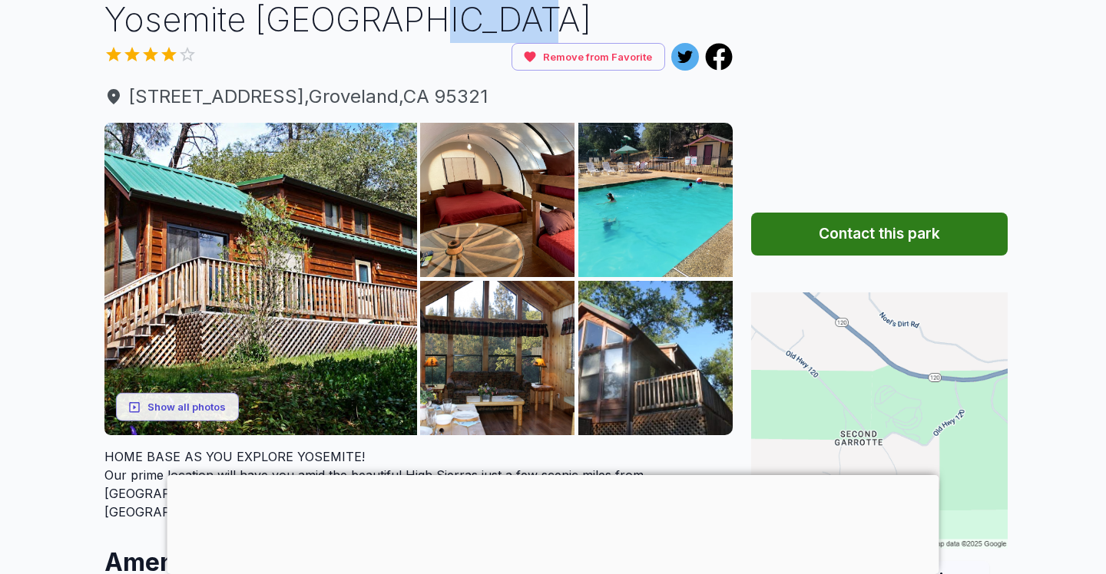
click at [401, 28] on h1 "Yosemite [GEOGRAPHIC_DATA]" at bounding box center [418, 19] width 628 height 47
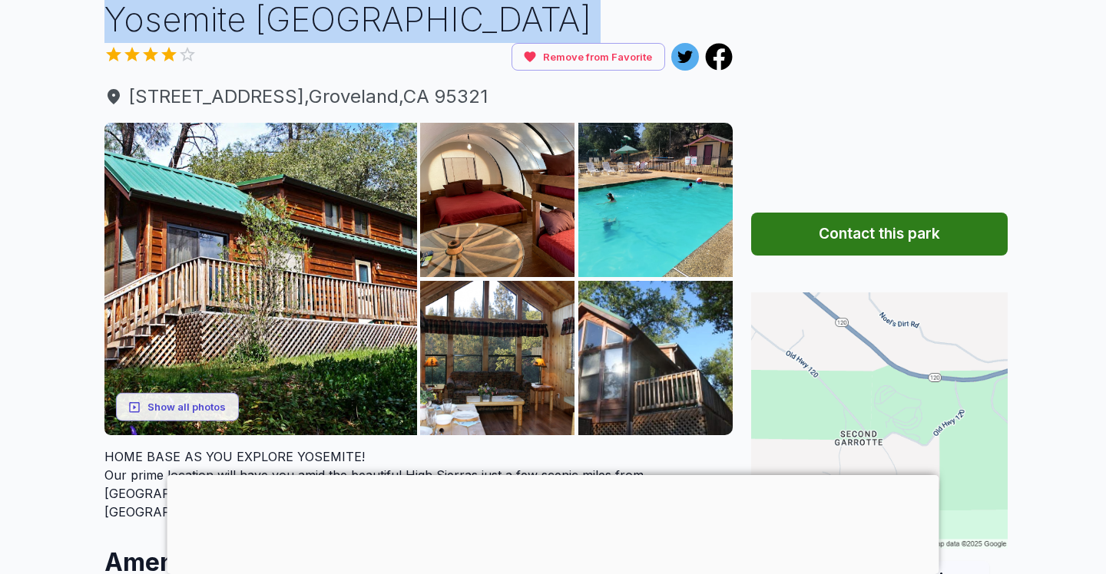
click at [401, 28] on h1 "Yosemite [GEOGRAPHIC_DATA]" at bounding box center [418, 19] width 628 height 47
click at [451, 43] on div "Remove from Favorite" at bounding box center [418, 57] width 628 height 28
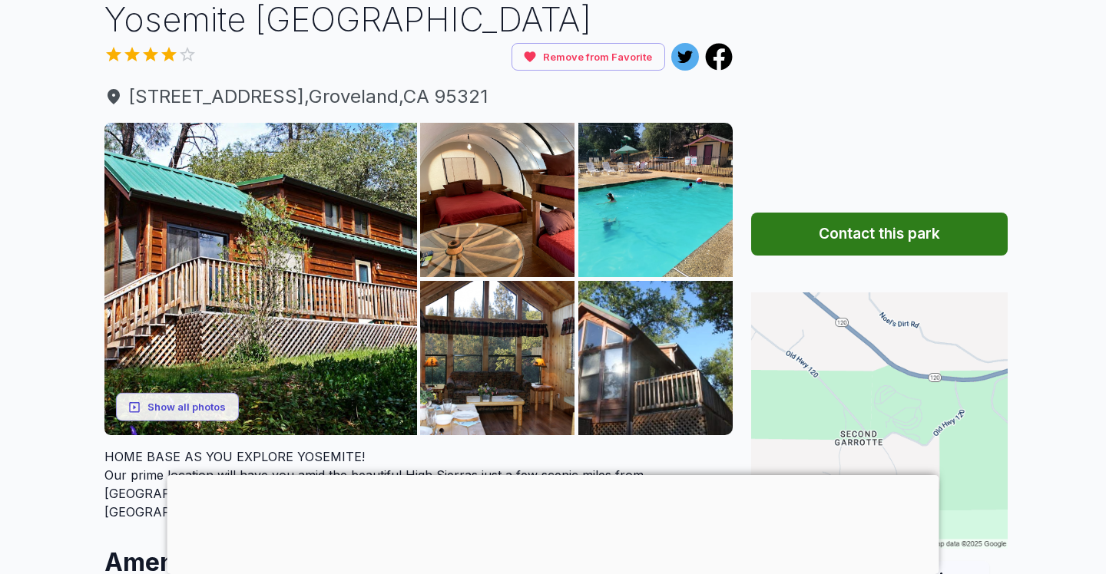
scroll to position [114, 0]
